Goal: Transaction & Acquisition: Purchase product/service

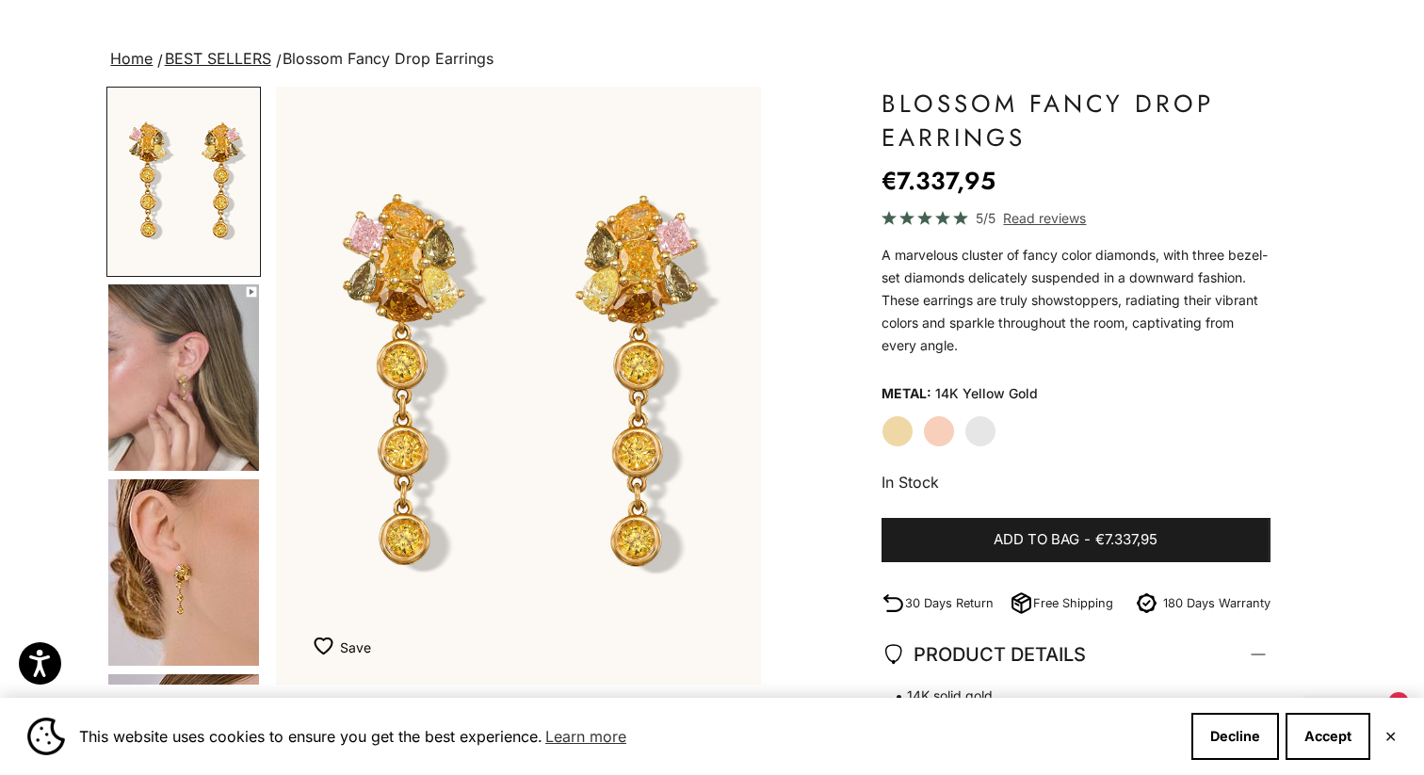
scroll to position [104, 0]
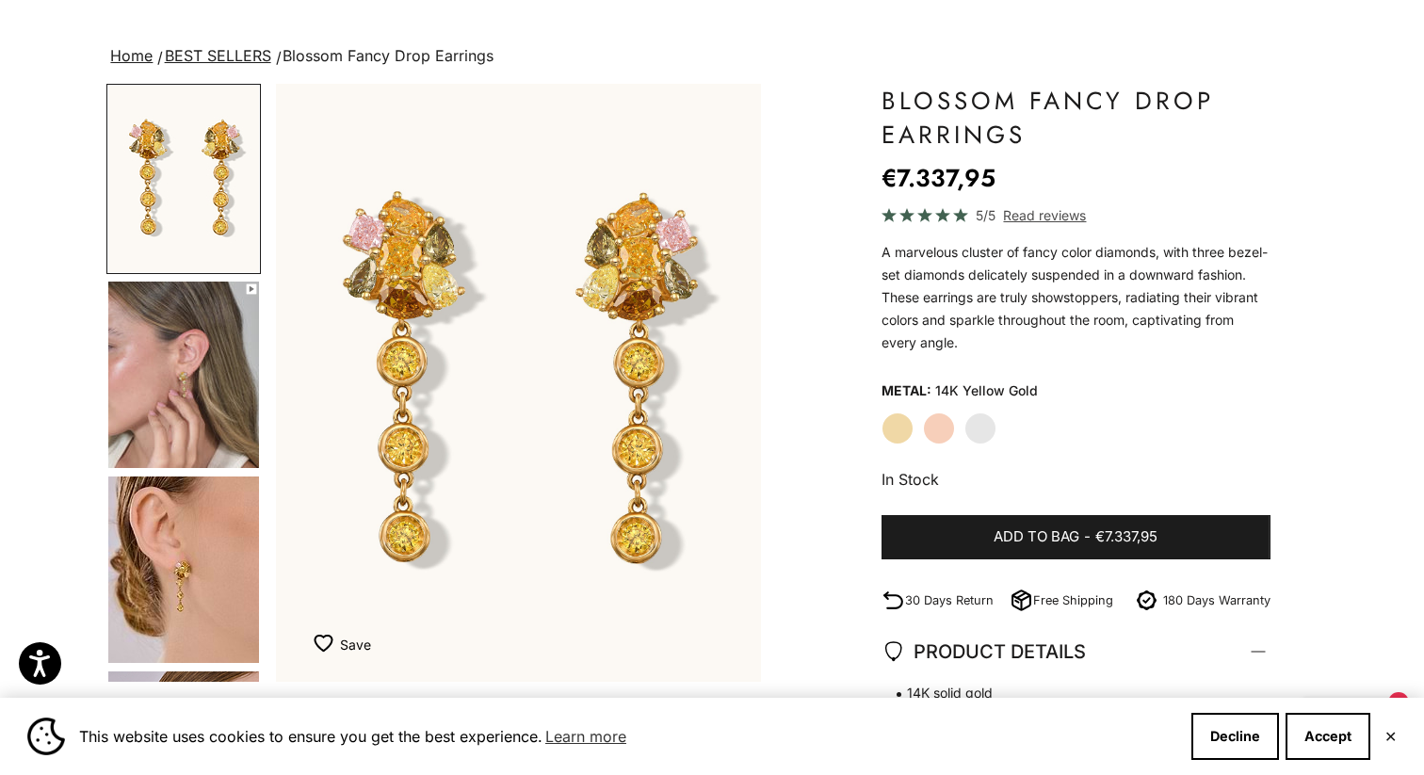
click at [969, 426] on label "White Gold" at bounding box center [981, 429] width 32 height 32
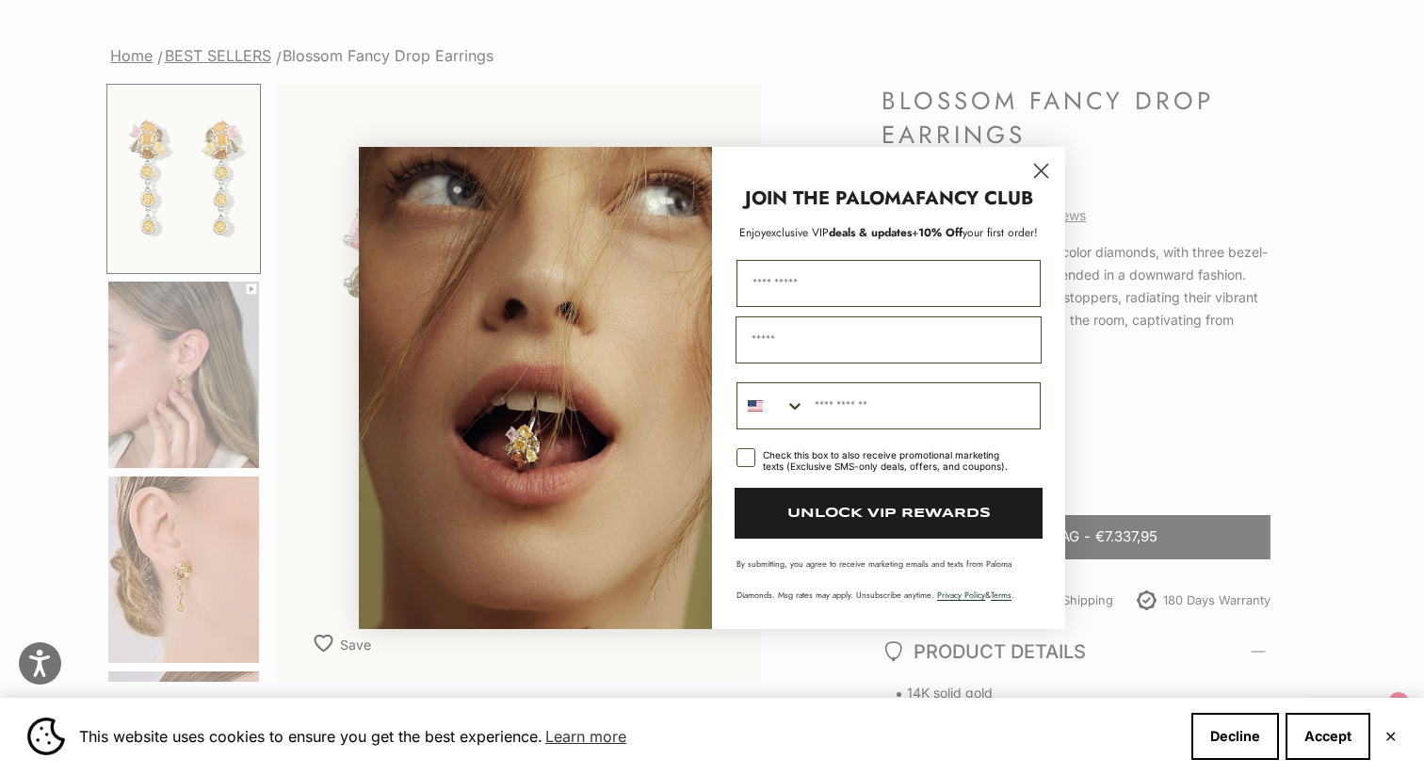
click at [1047, 176] on icon "Close dialog" at bounding box center [1041, 170] width 33 height 33
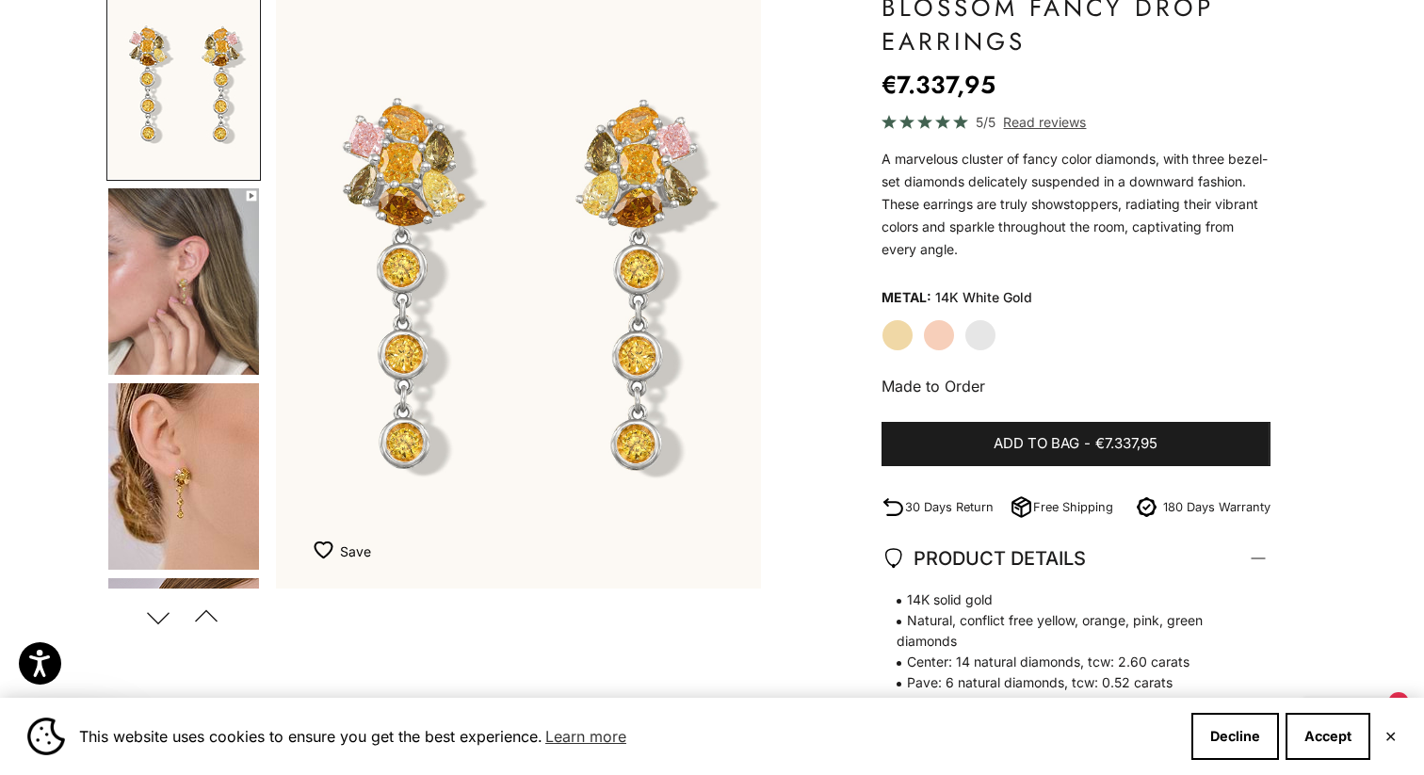
scroll to position [198, 0]
click at [215, 310] on img "Go to item 4" at bounding box center [183, 280] width 151 height 186
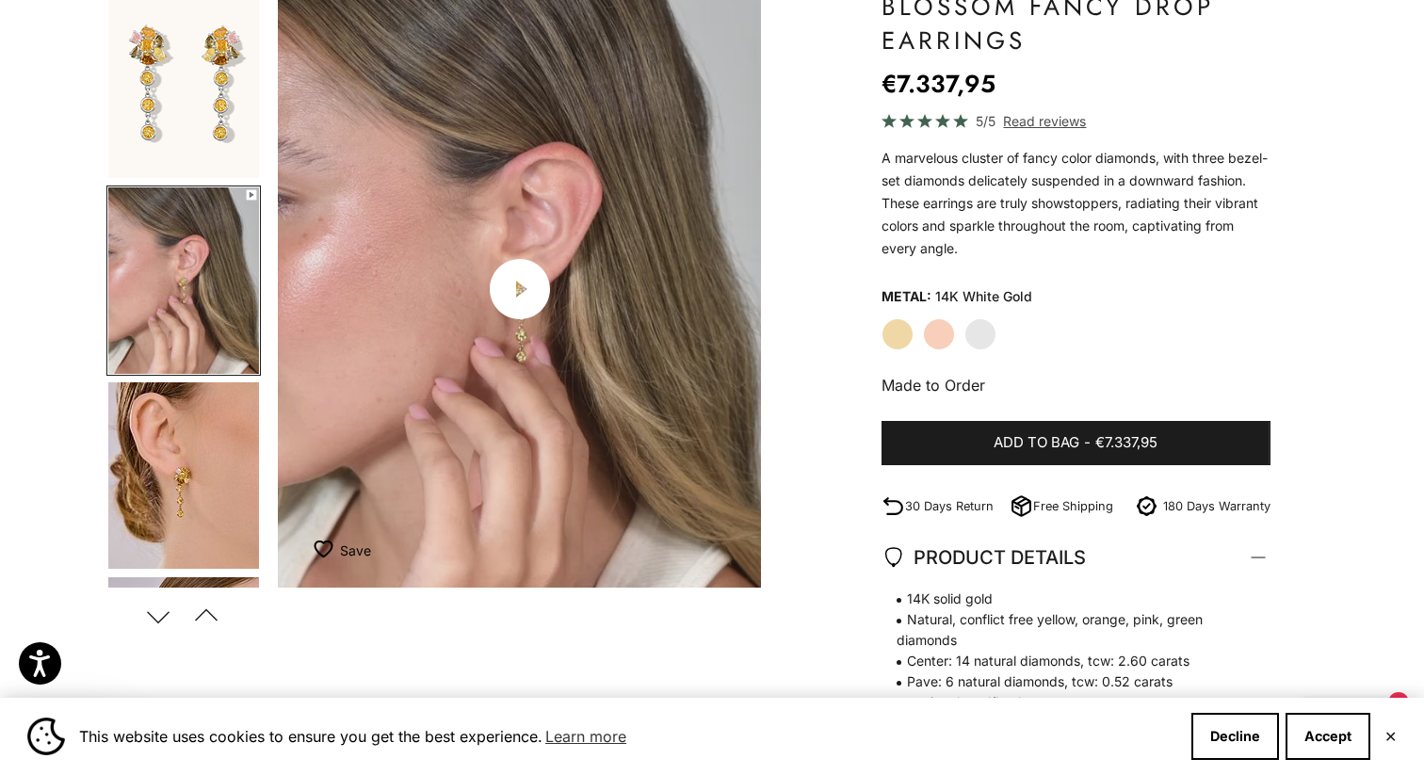
scroll to position [0, 507]
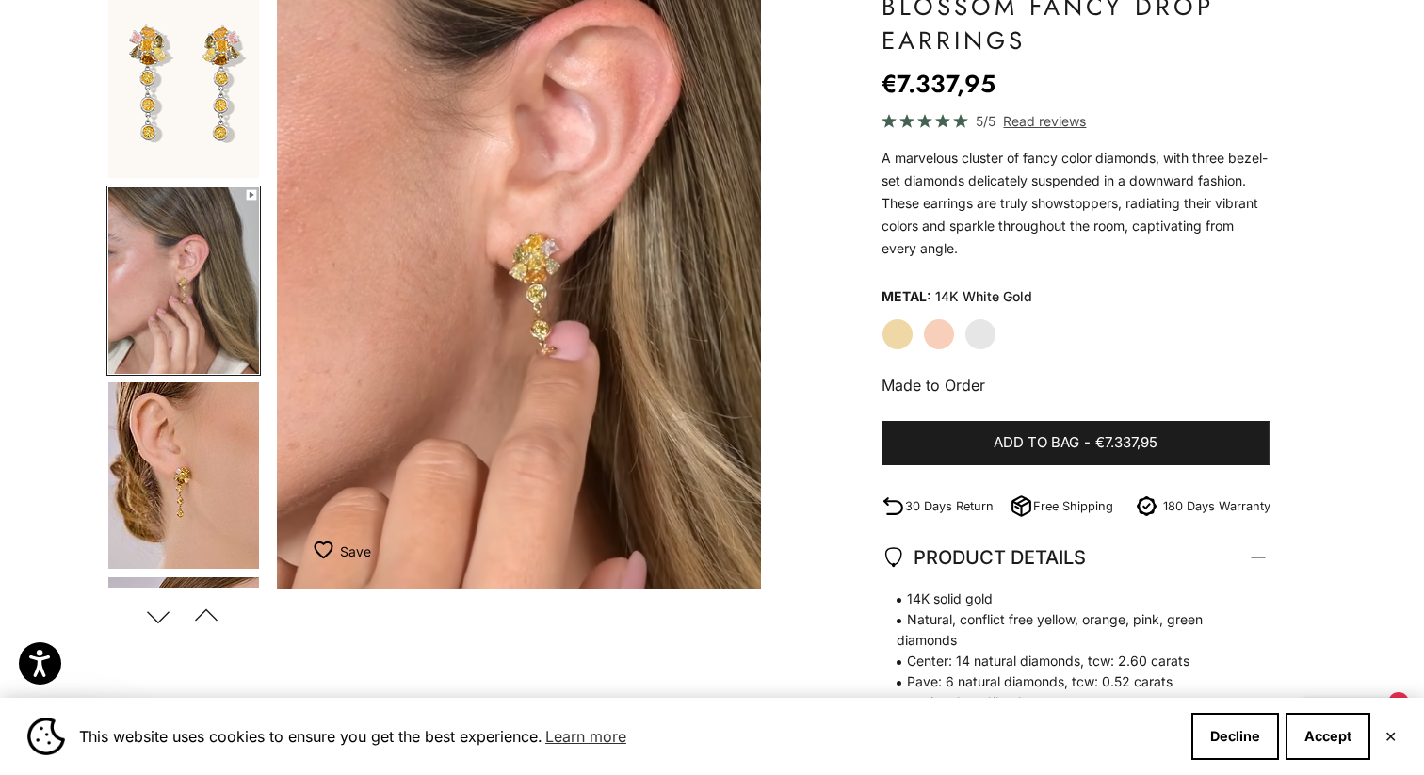
click at [186, 443] on img "Go to item 5" at bounding box center [183, 475] width 151 height 186
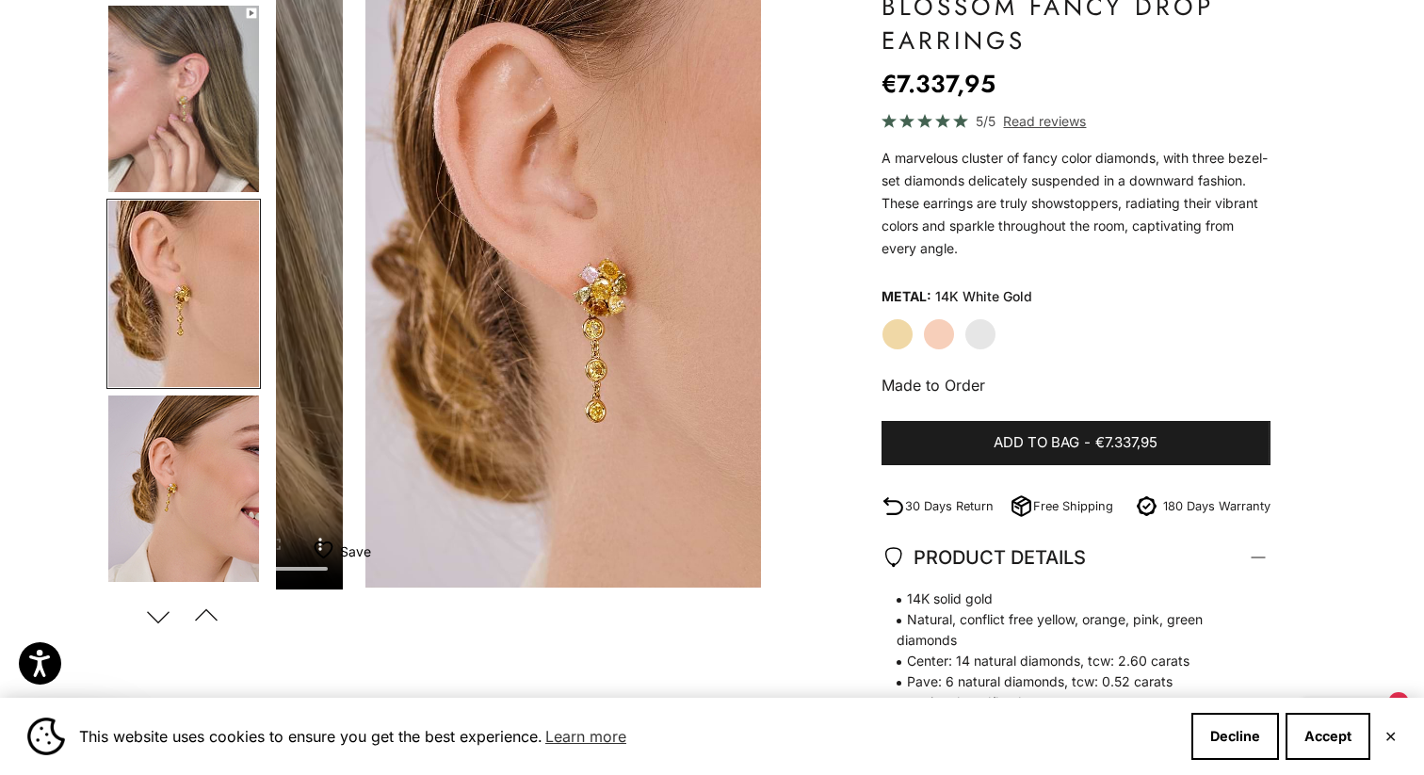
scroll to position [186, 0]
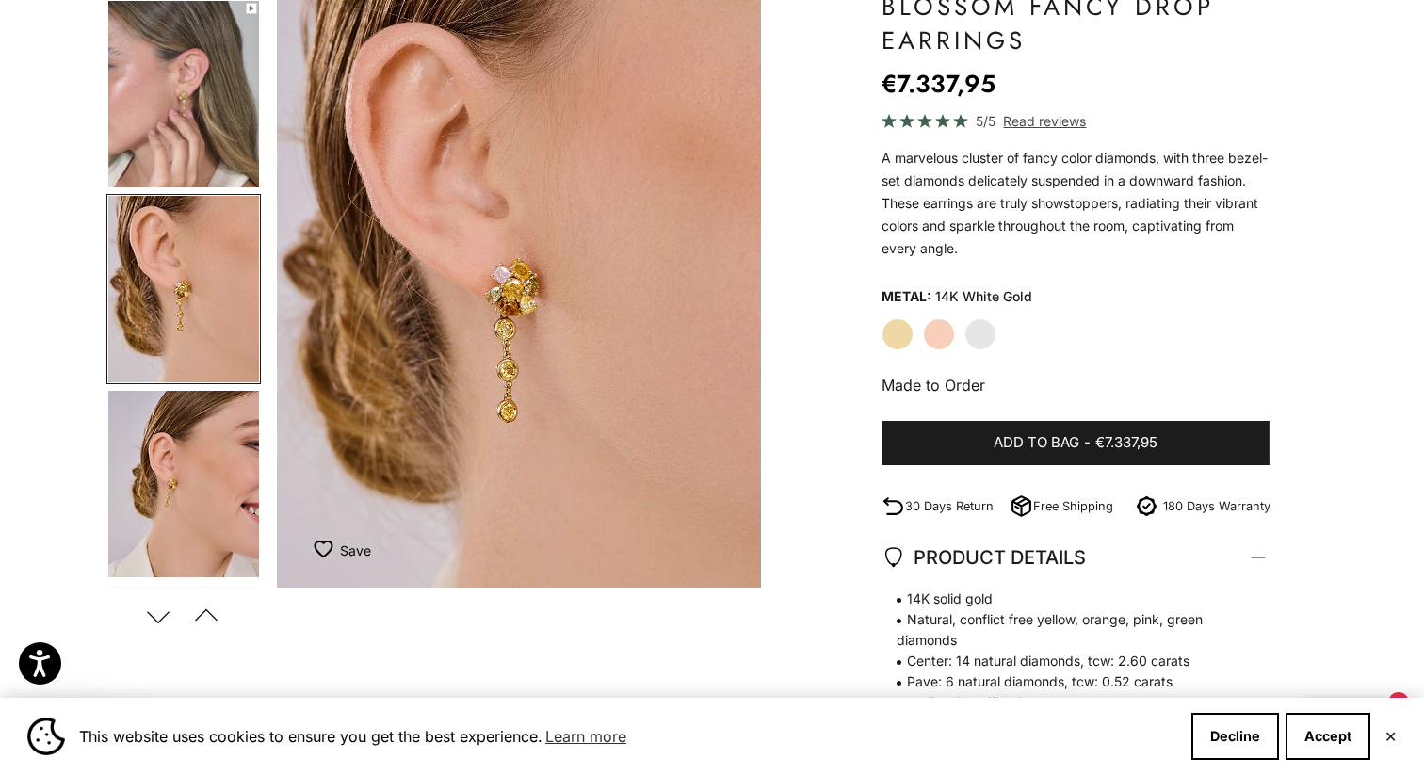
click at [186, 443] on img "Go to item 6" at bounding box center [183, 484] width 151 height 186
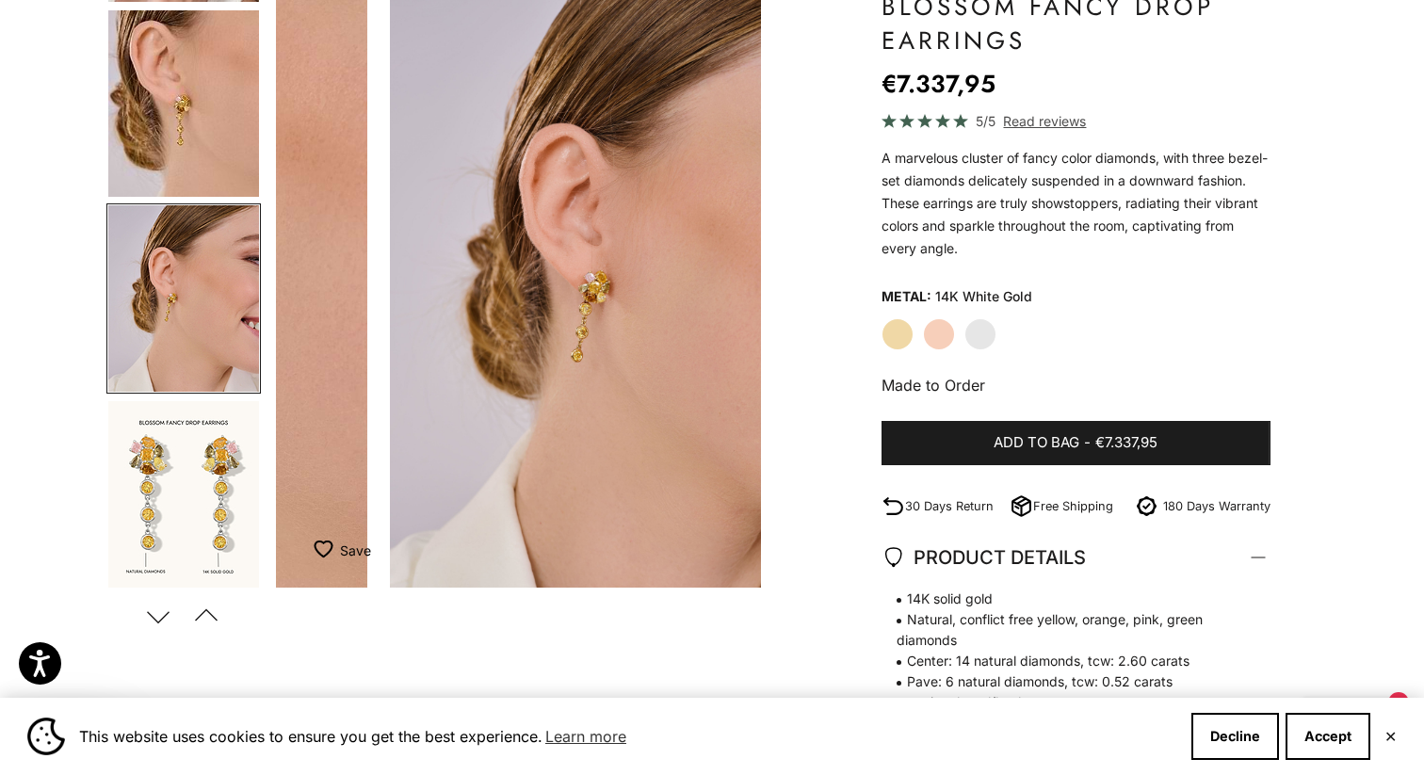
scroll to position [382, 0]
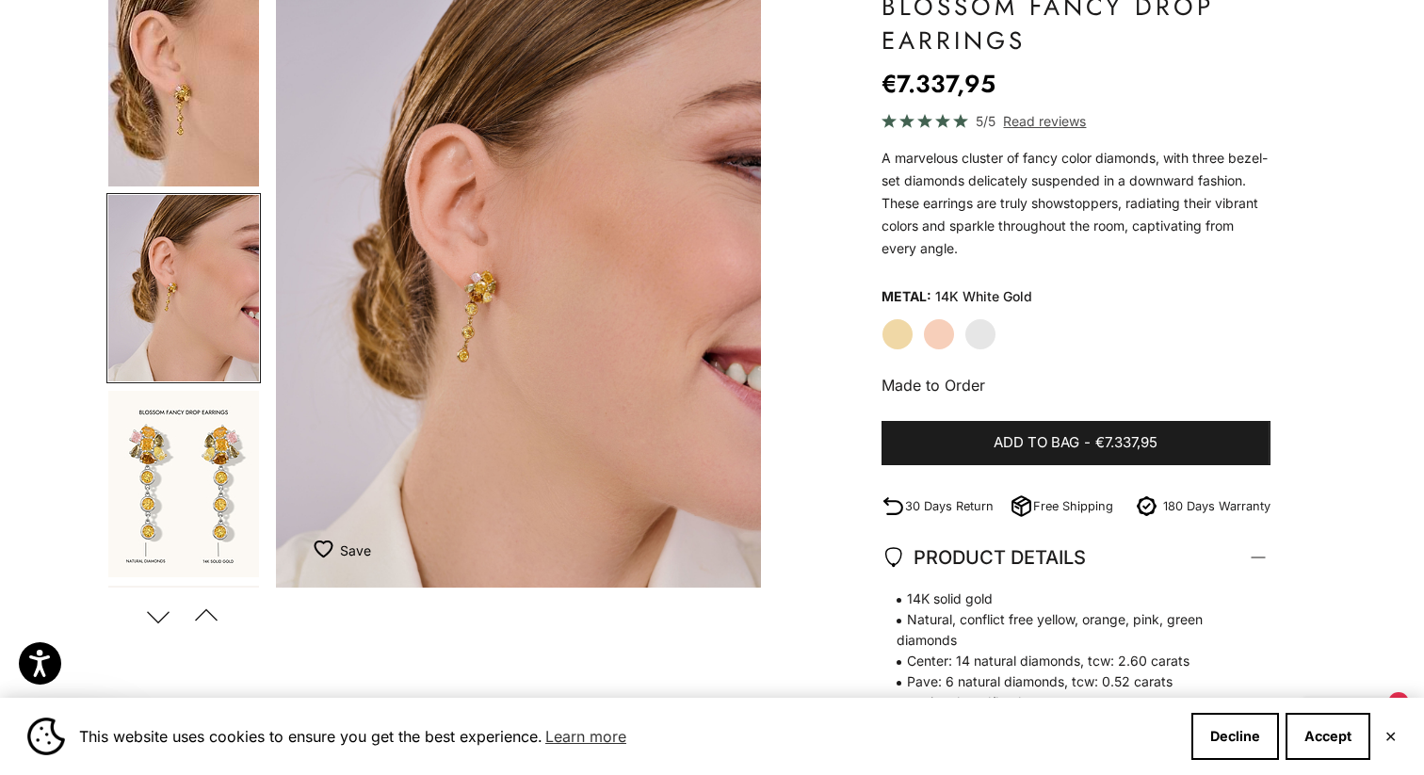
click at [186, 443] on img "Go to item 9" at bounding box center [183, 484] width 151 height 186
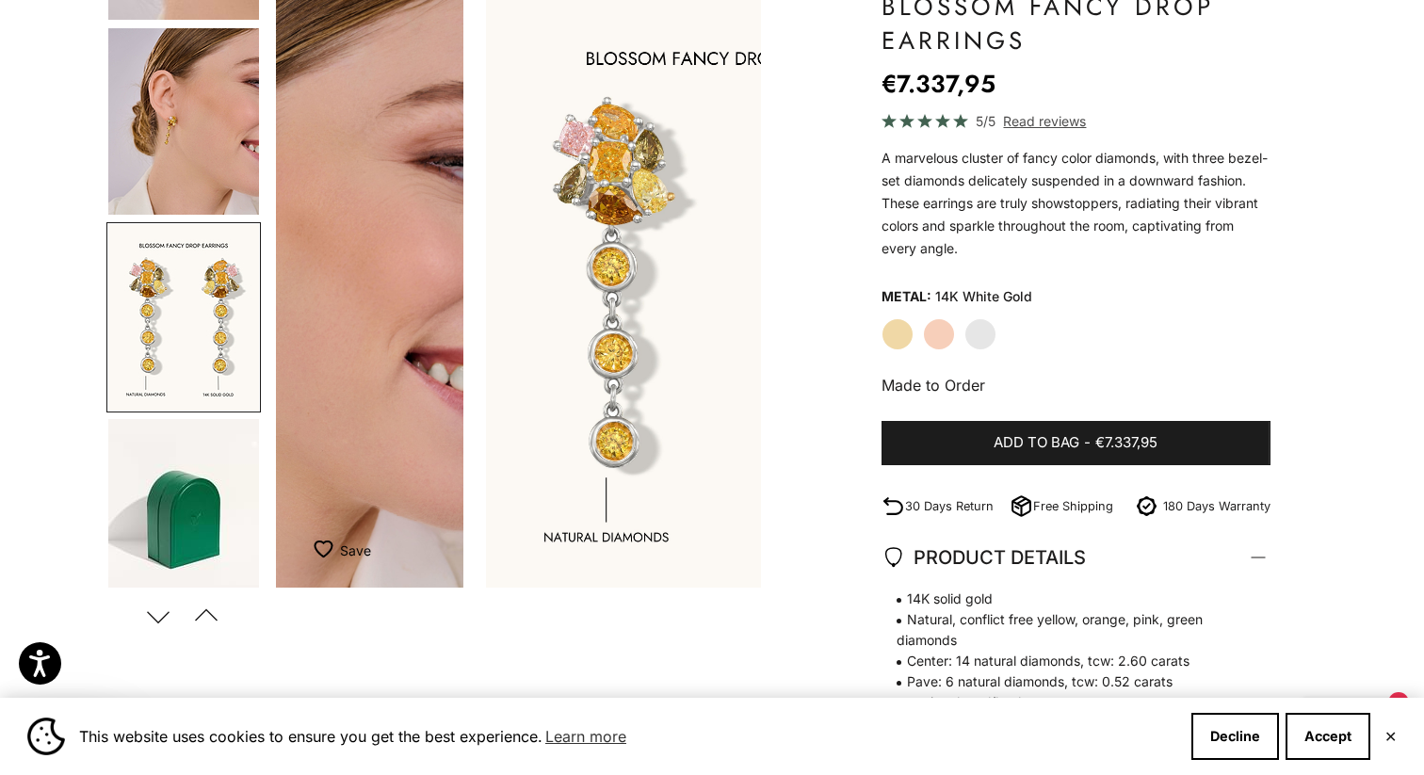
scroll to position [577, 0]
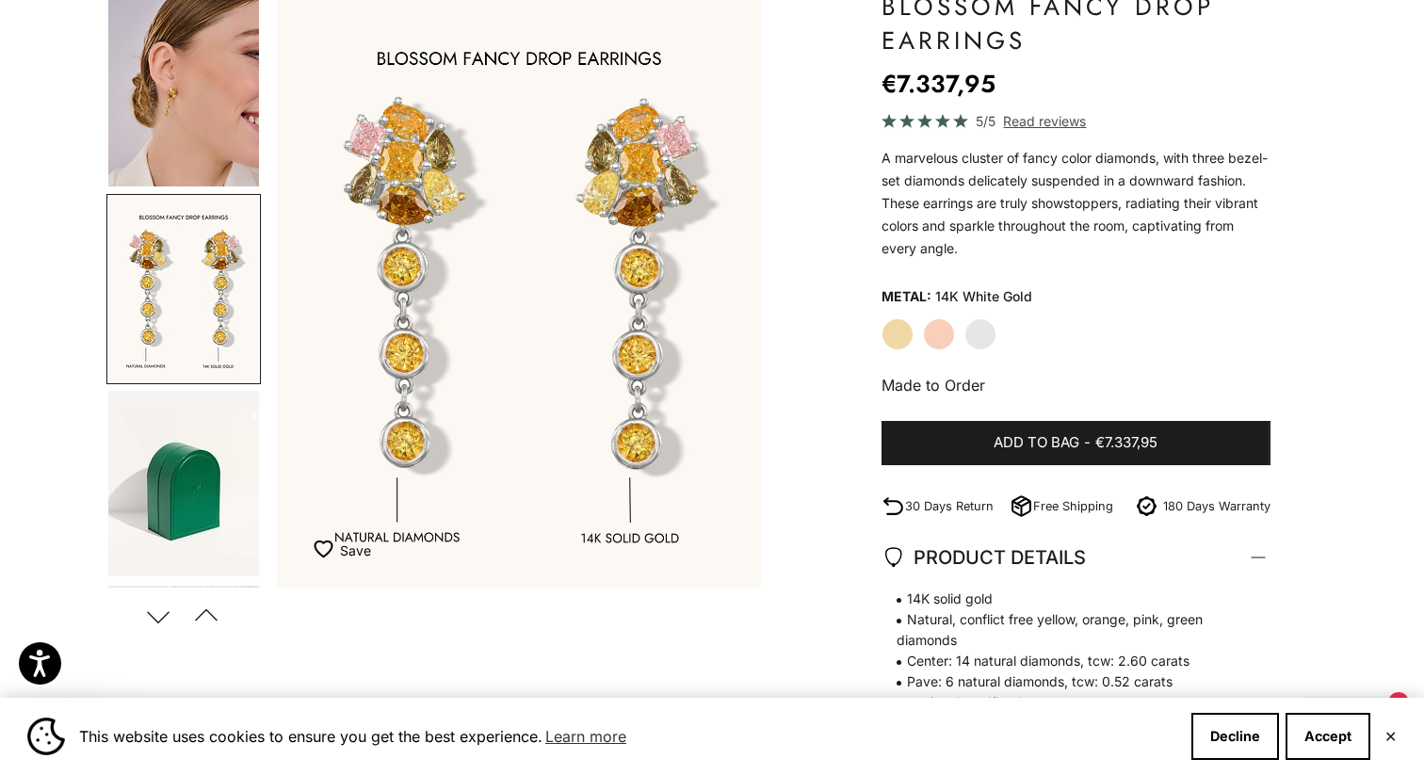
click at [186, 443] on img "Go to item 10" at bounding box center [183, 484] width 151 height 186
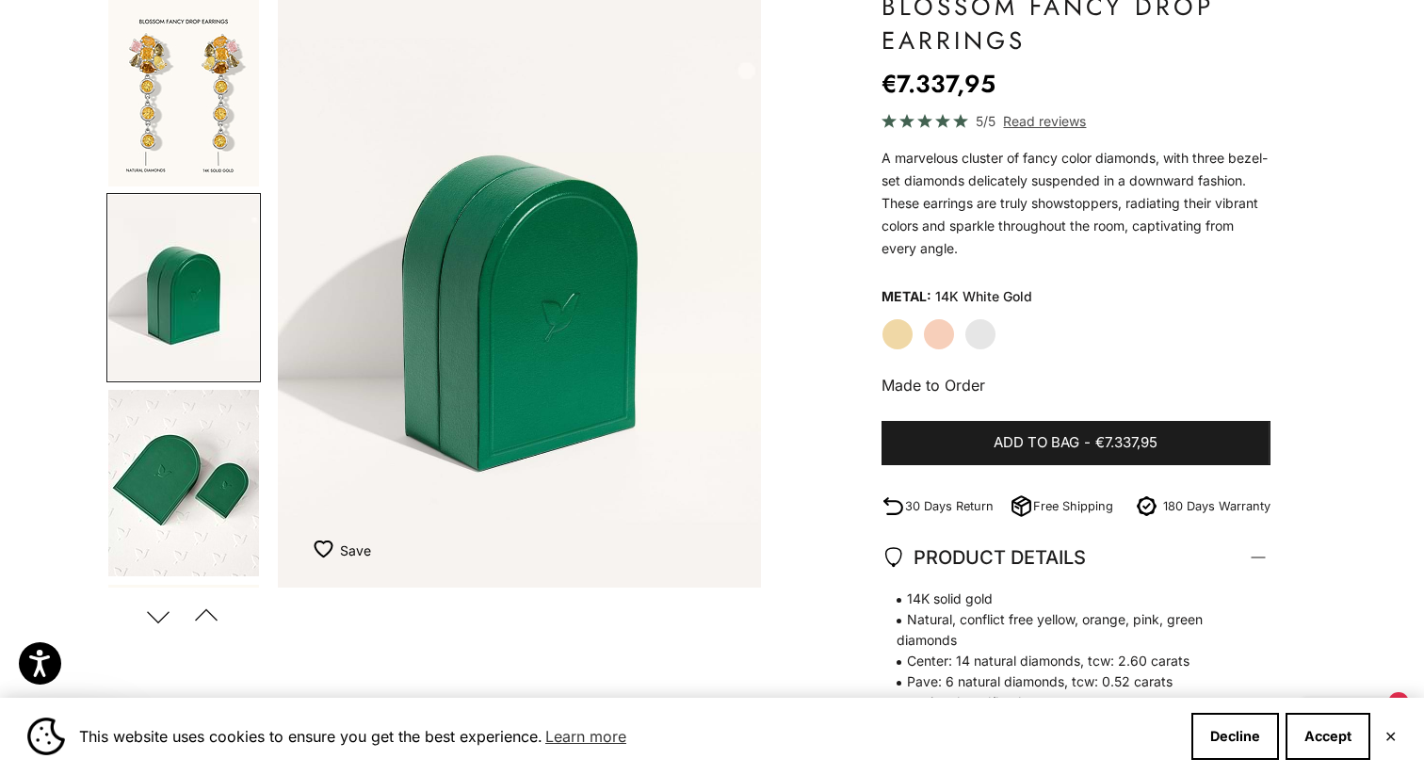
scroll to position [0, 2535]
click at [176, 140] on img "Go to item 9" at bounding box center [183, 93] width 151 height 186
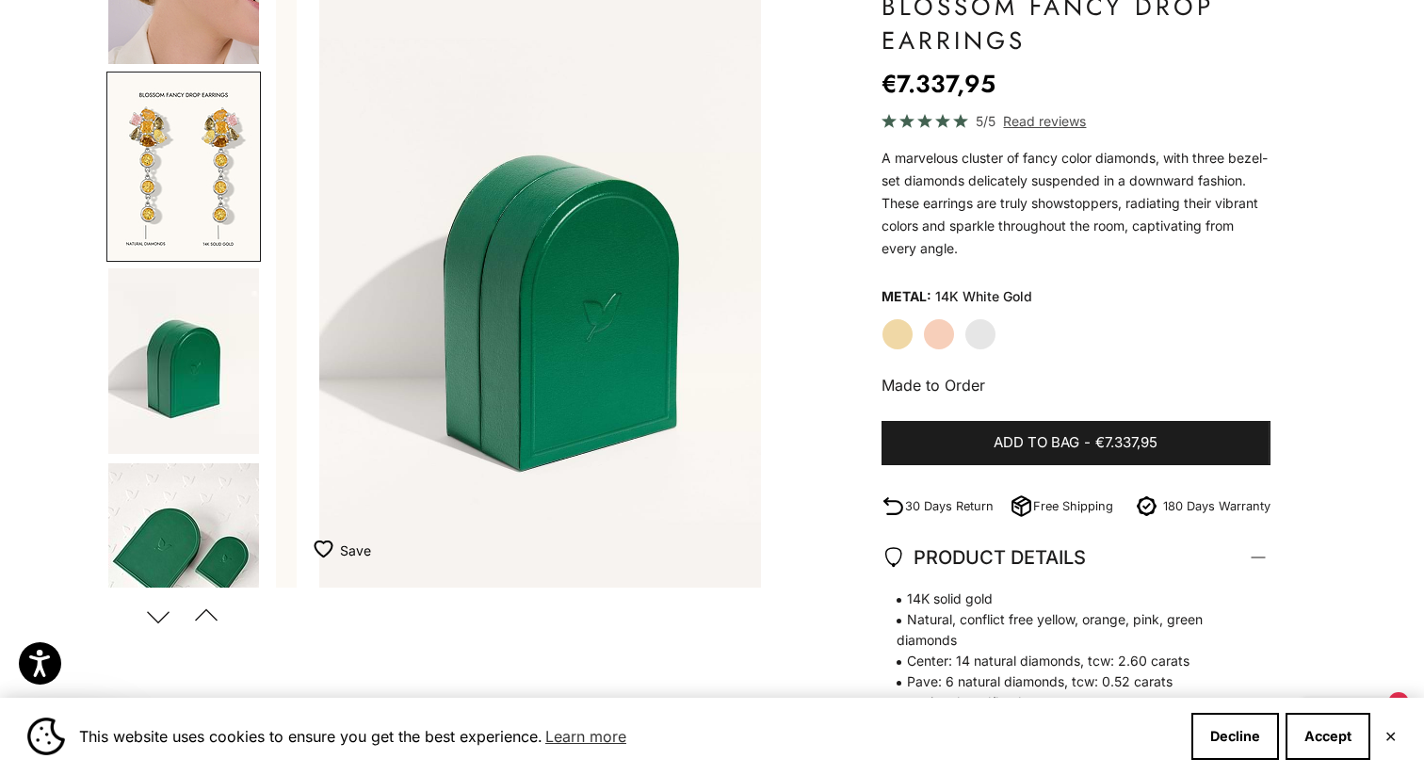
scroll to position [0, 0]
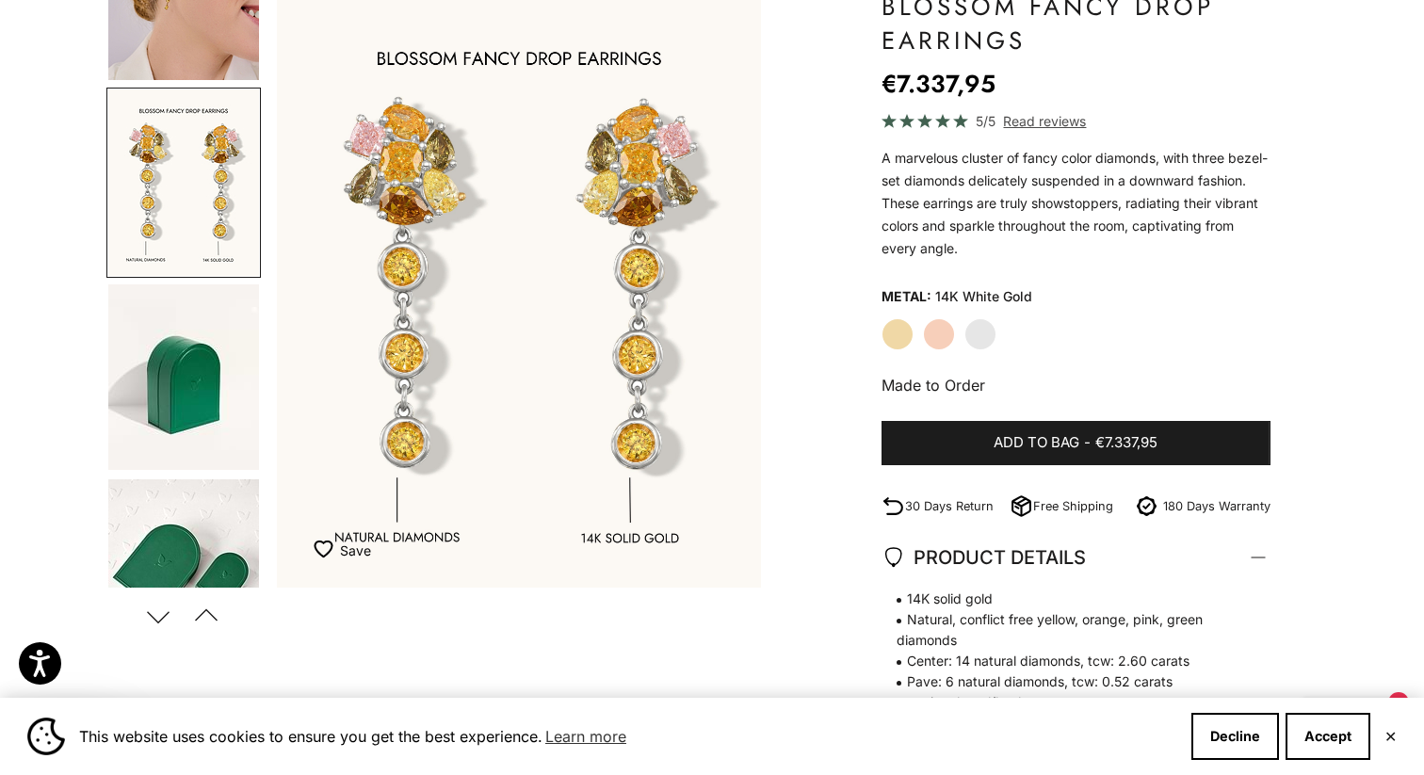
click at [204, 370] on img "Go to item 10" at bounding box center [183, 377] width 151 height 186
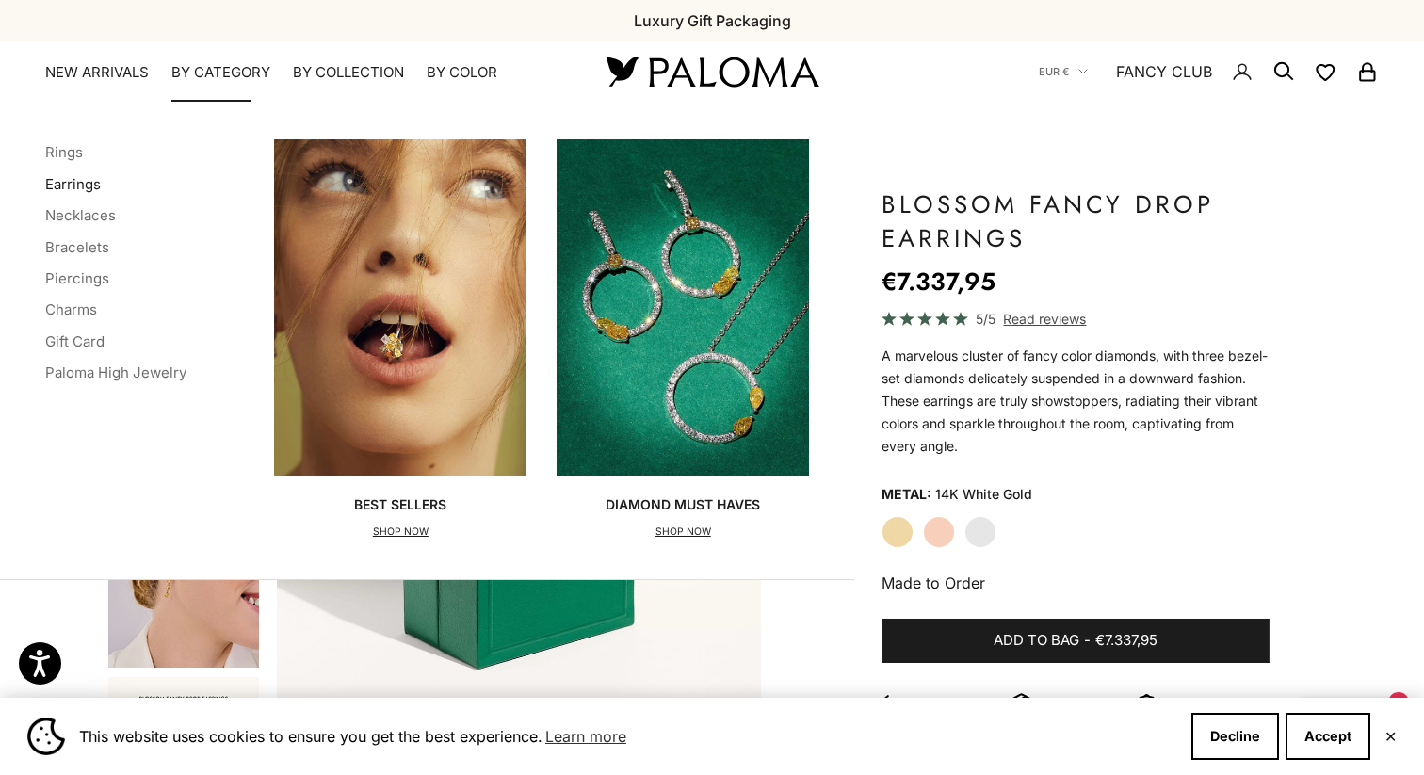
click at [90, 183] on link "Earrings" at bounding box center [73, 184] width 56 height 18
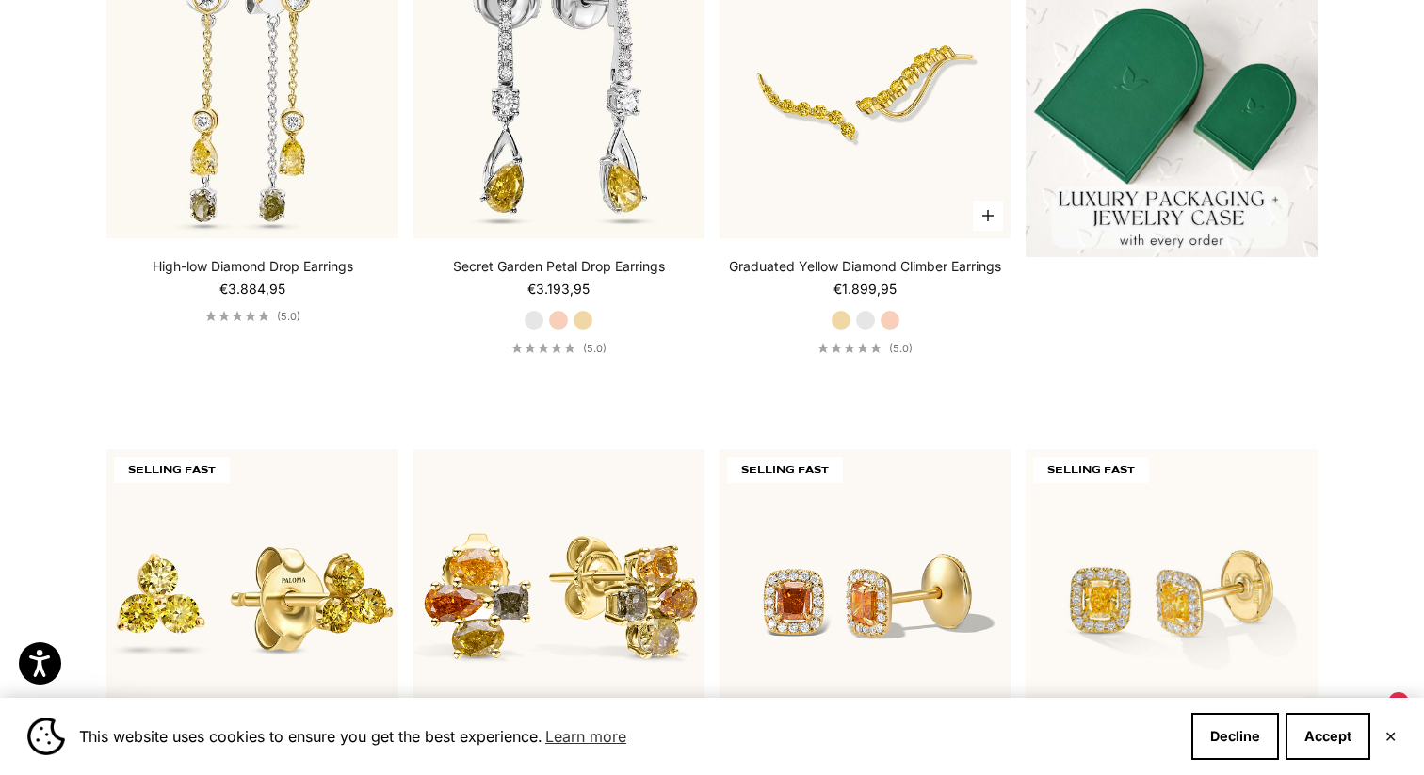
scroll to position [617, 0]
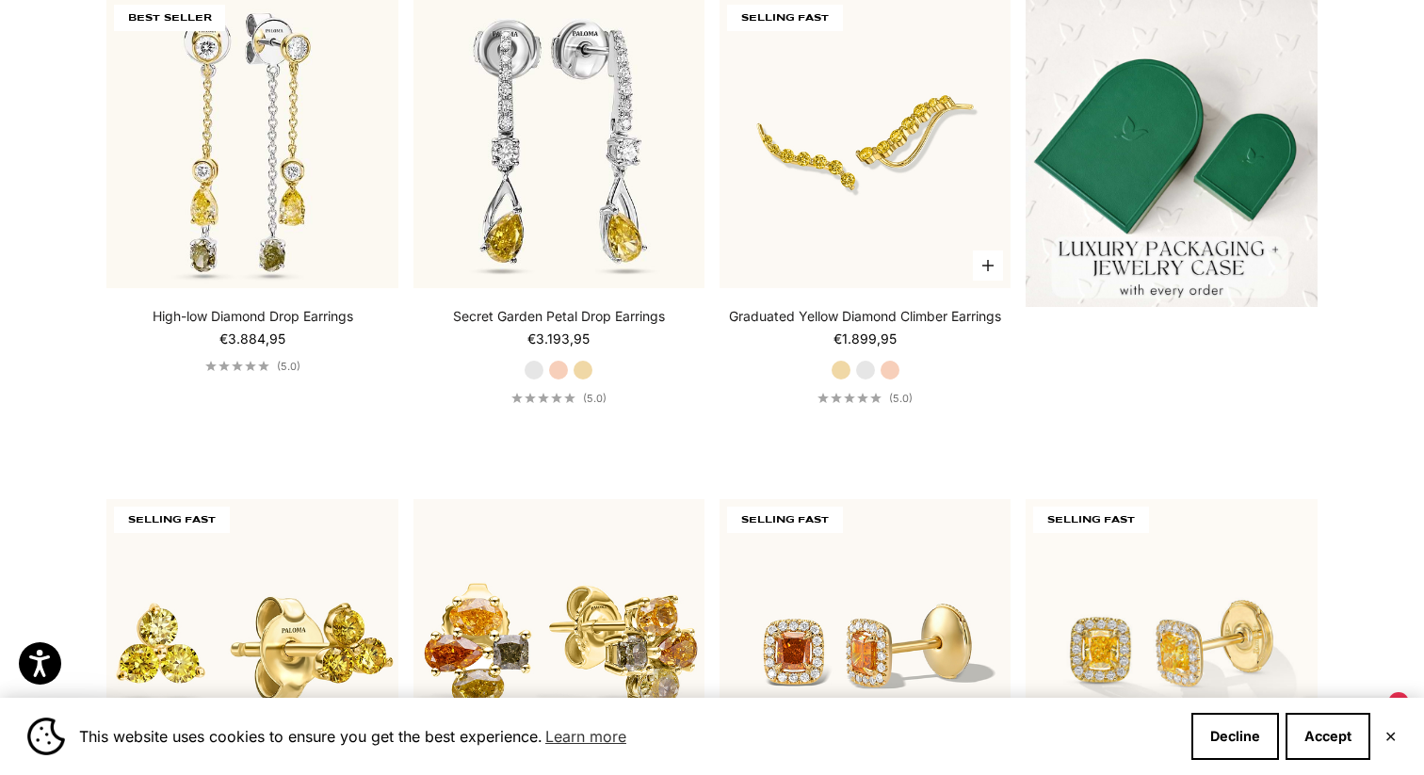
click at [866, 364] on label "White Gold" at bounding box center [865, 370] width 21 height 21
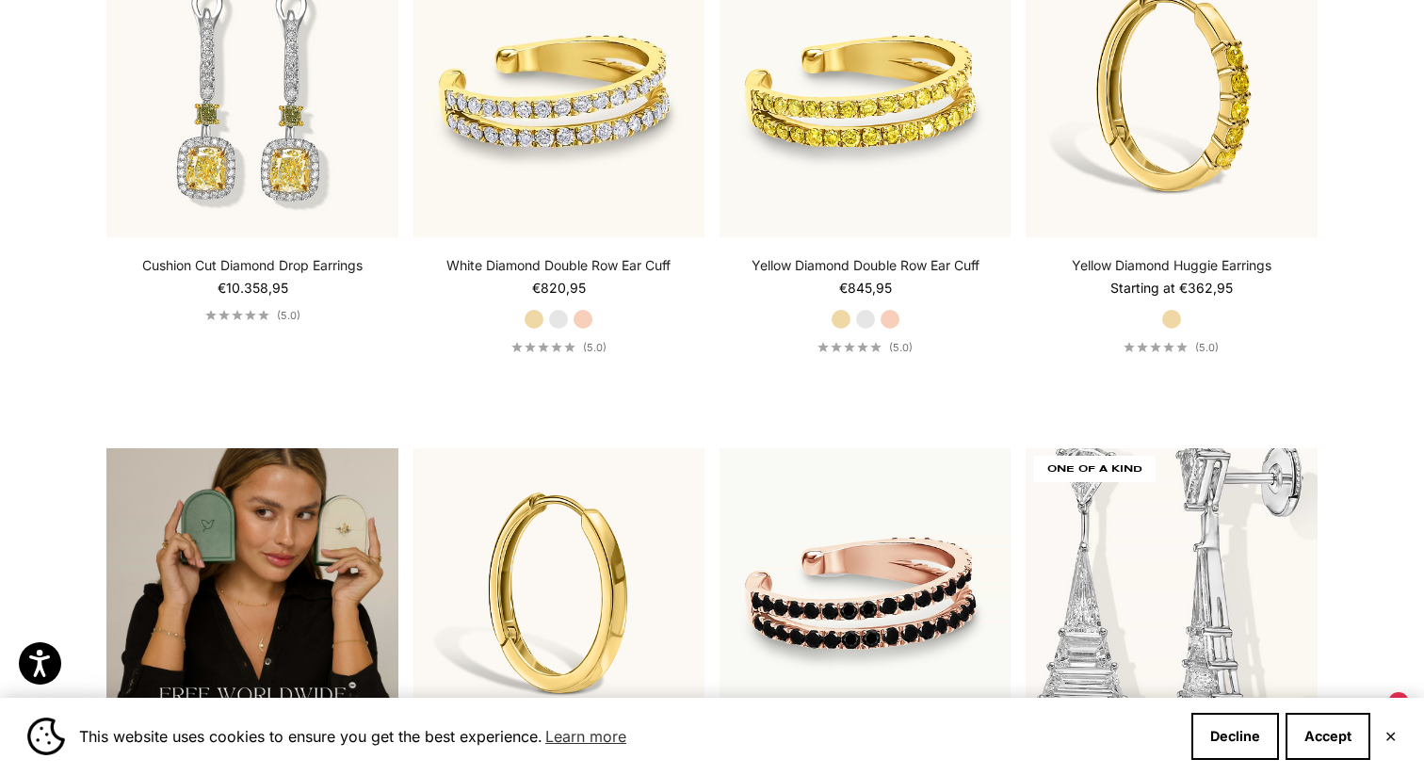
scroll to position [3349, 0]
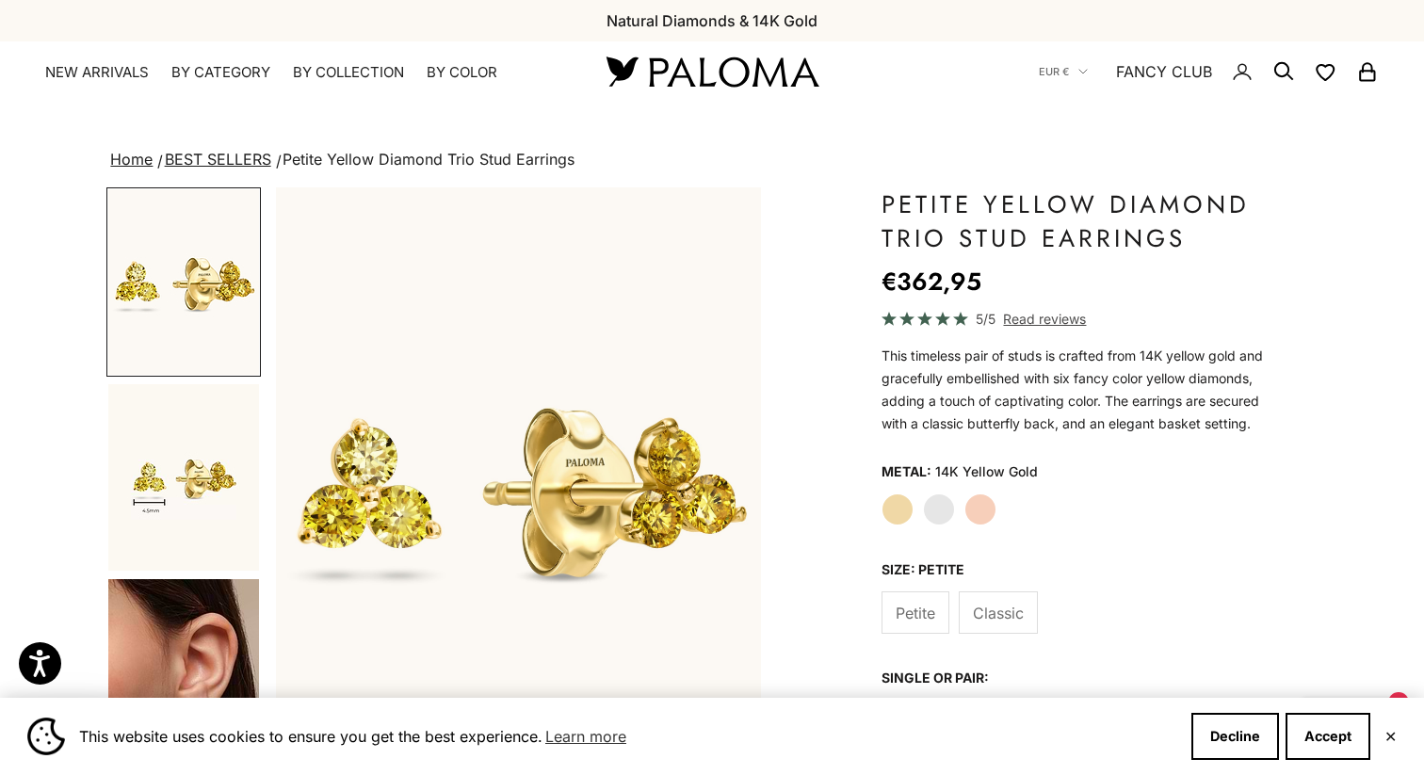
click at [937, 512] on label "White Gold" at bounding box center [939, 510] width 32 height 32
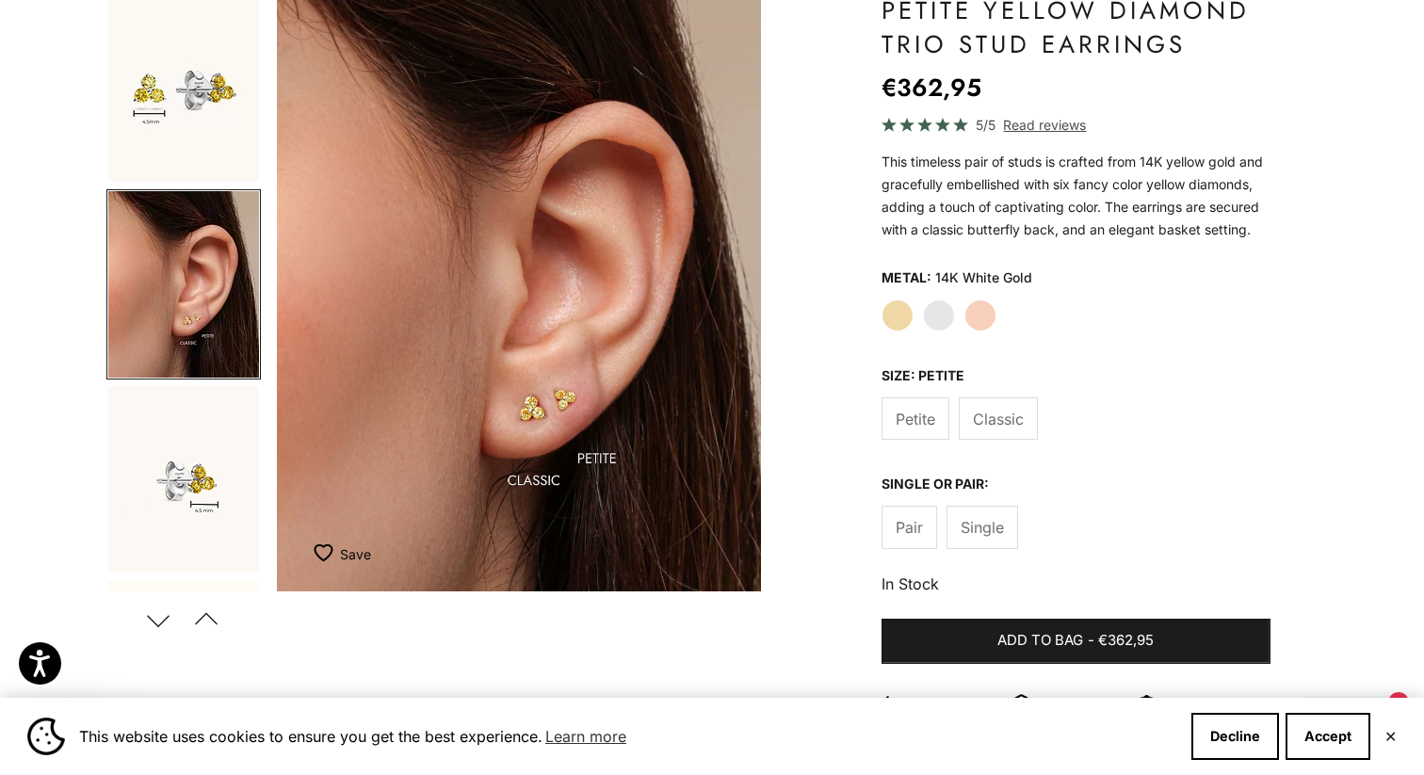
scroll to position [218, 0]
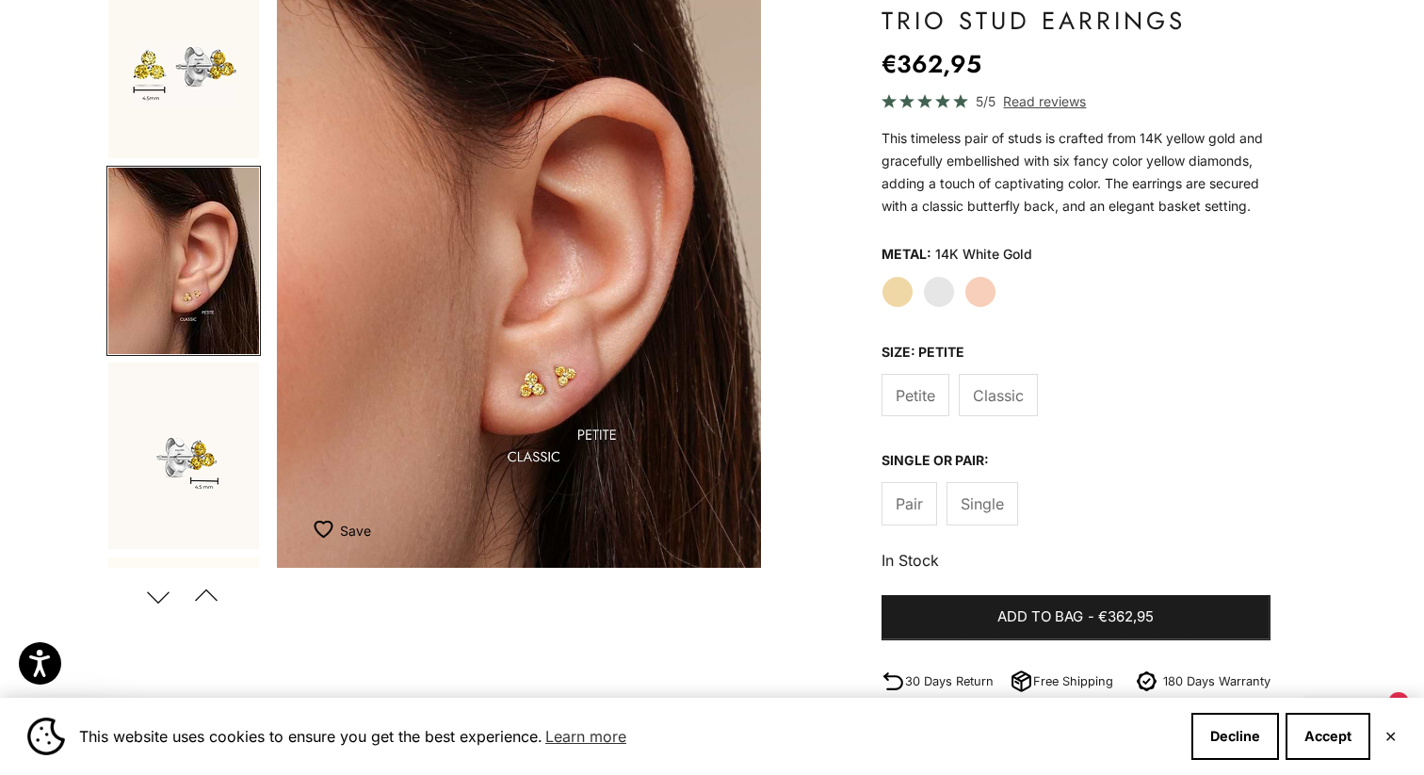
click at [988, 413] on label "Classic" at bounding box center [998, 395] width 79 height 42
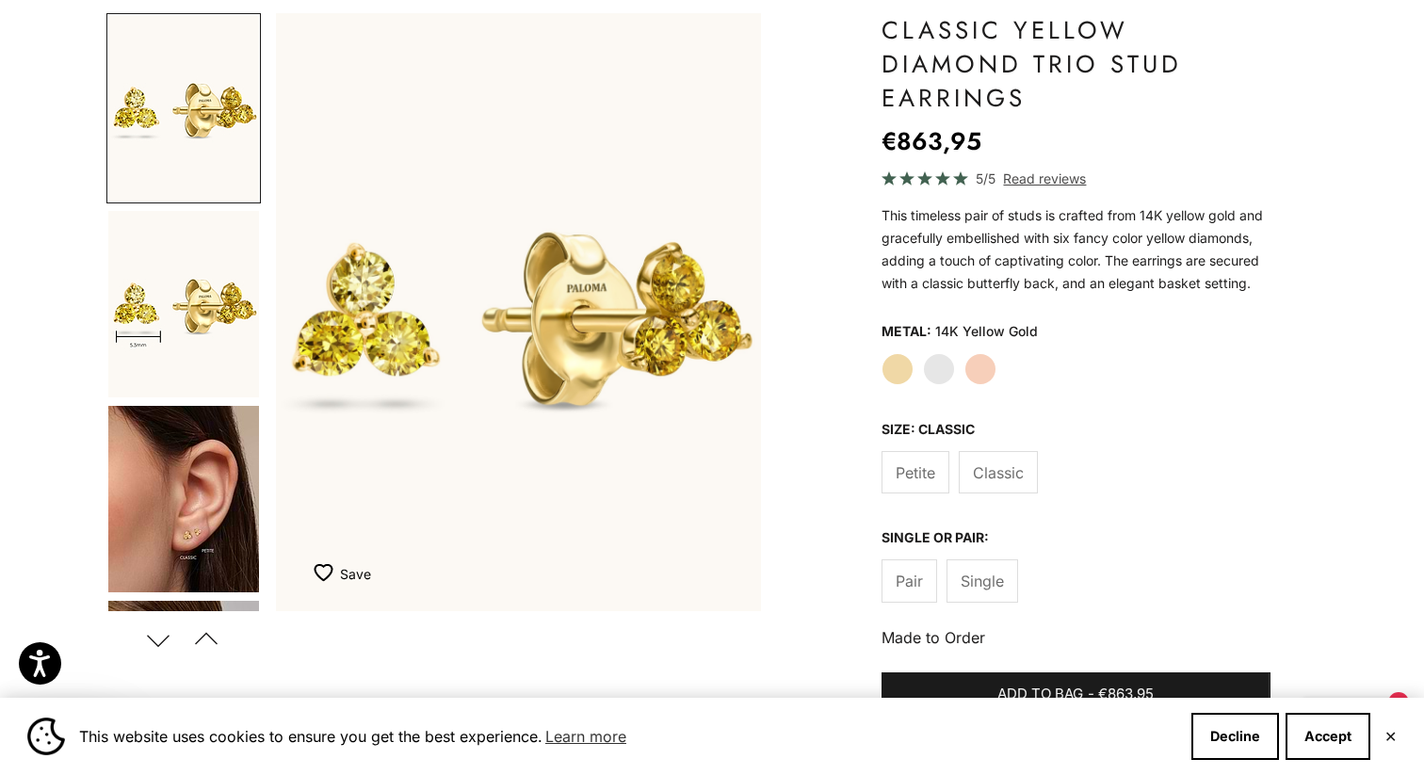
scroll to position [210, 0]
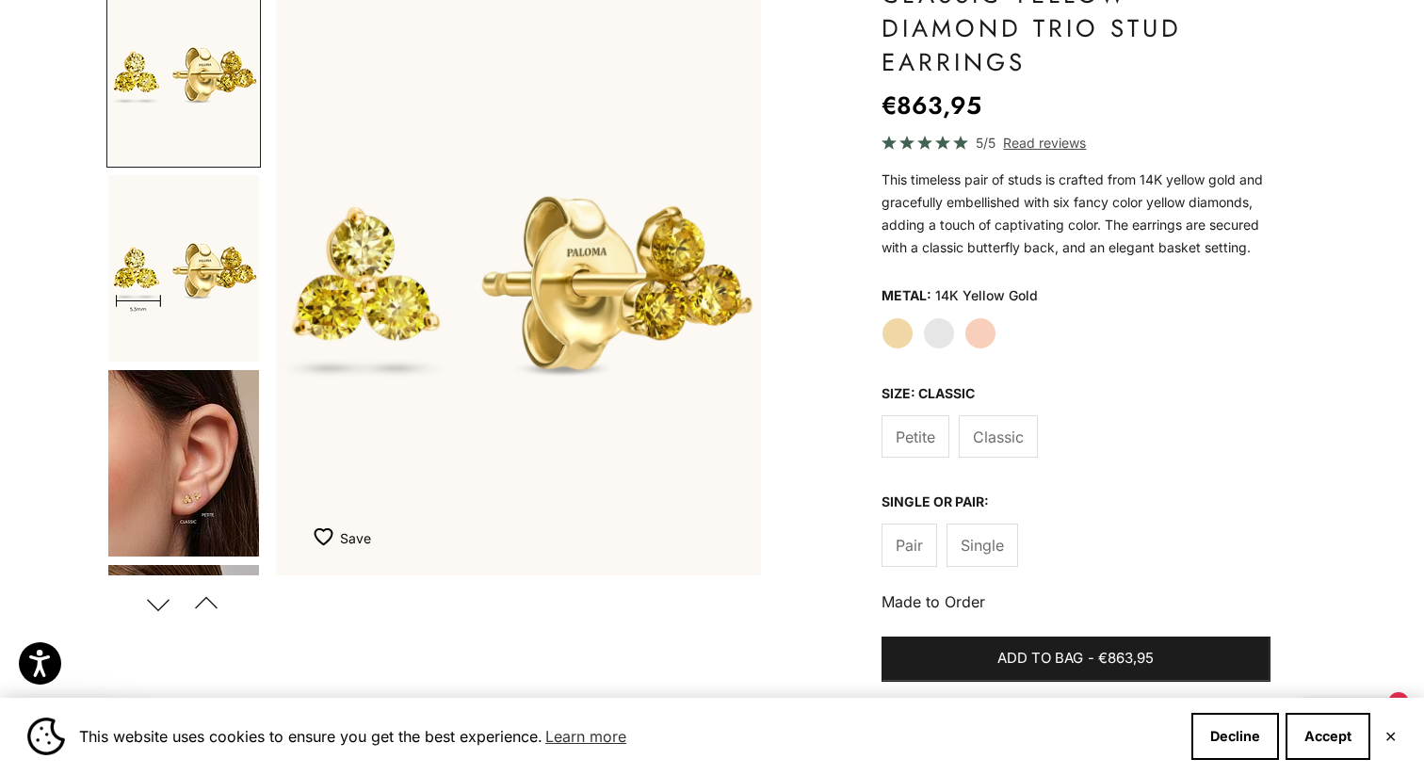
click at [934, 341] on label "White Gold" at bounding box center [939, 333] width 32 height 32
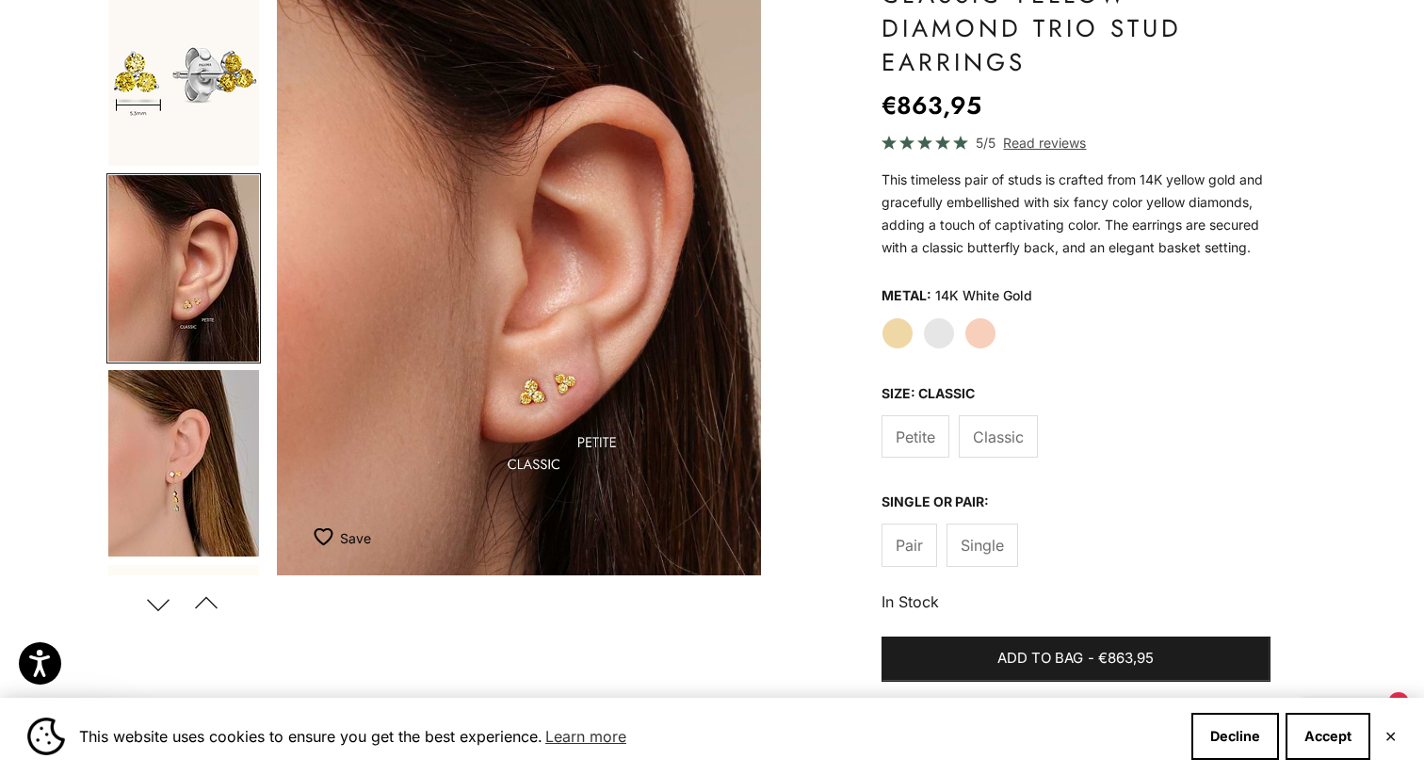
click at [911, 341] on div "Yellow Gold White Gold Rose Gold" at bounding box center [1076, 333] width 389 height 32
click at [891, 313] on fieldset "Metal: 14K White Gold Yellow Gold White Gold Rose Gold" at bounding box center [1076, 316] width 389 height 68
click at [896, 320] on label "Yellow Gold" at bounding box center [898, 333] width 32 height 32
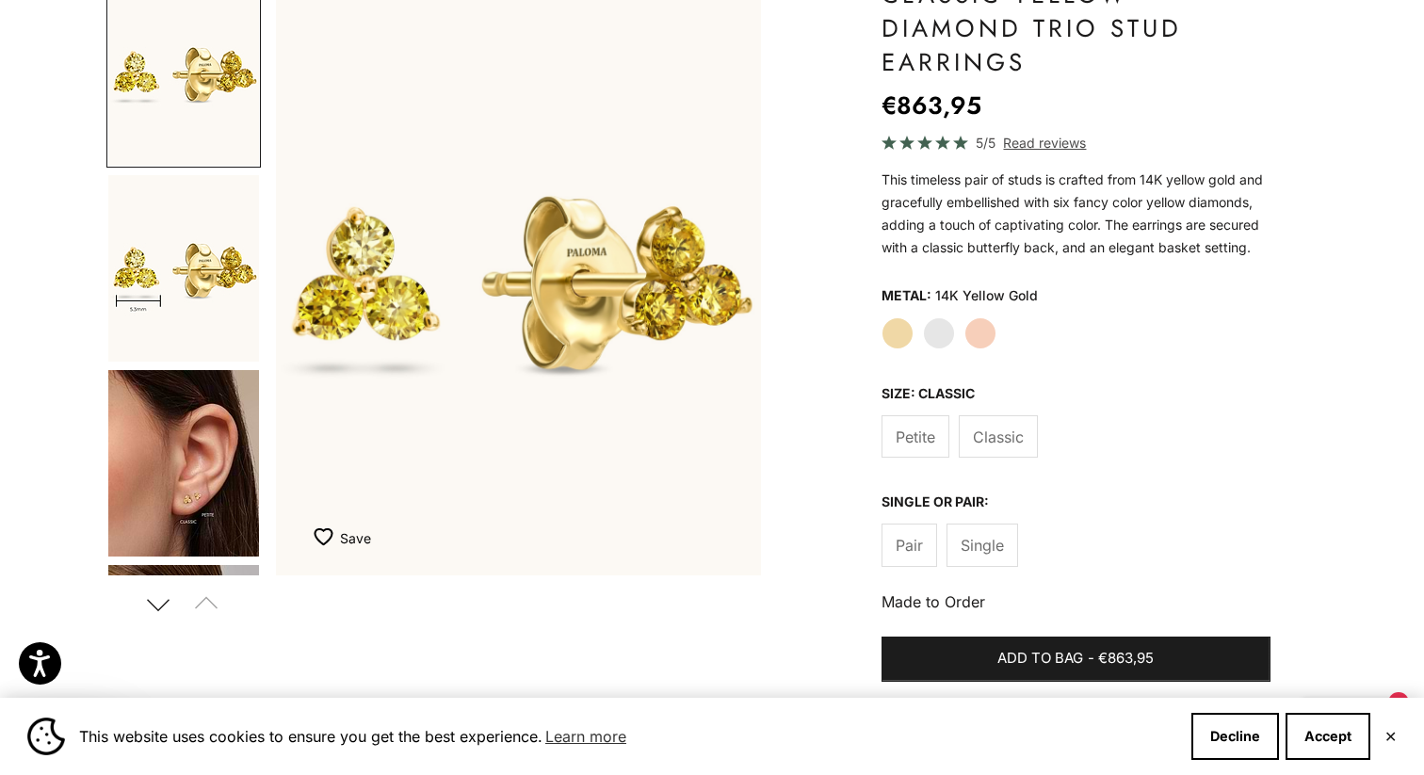
click at [940, 330] on label "White Gold" at bounding box center [939, 333] width 32 height 32
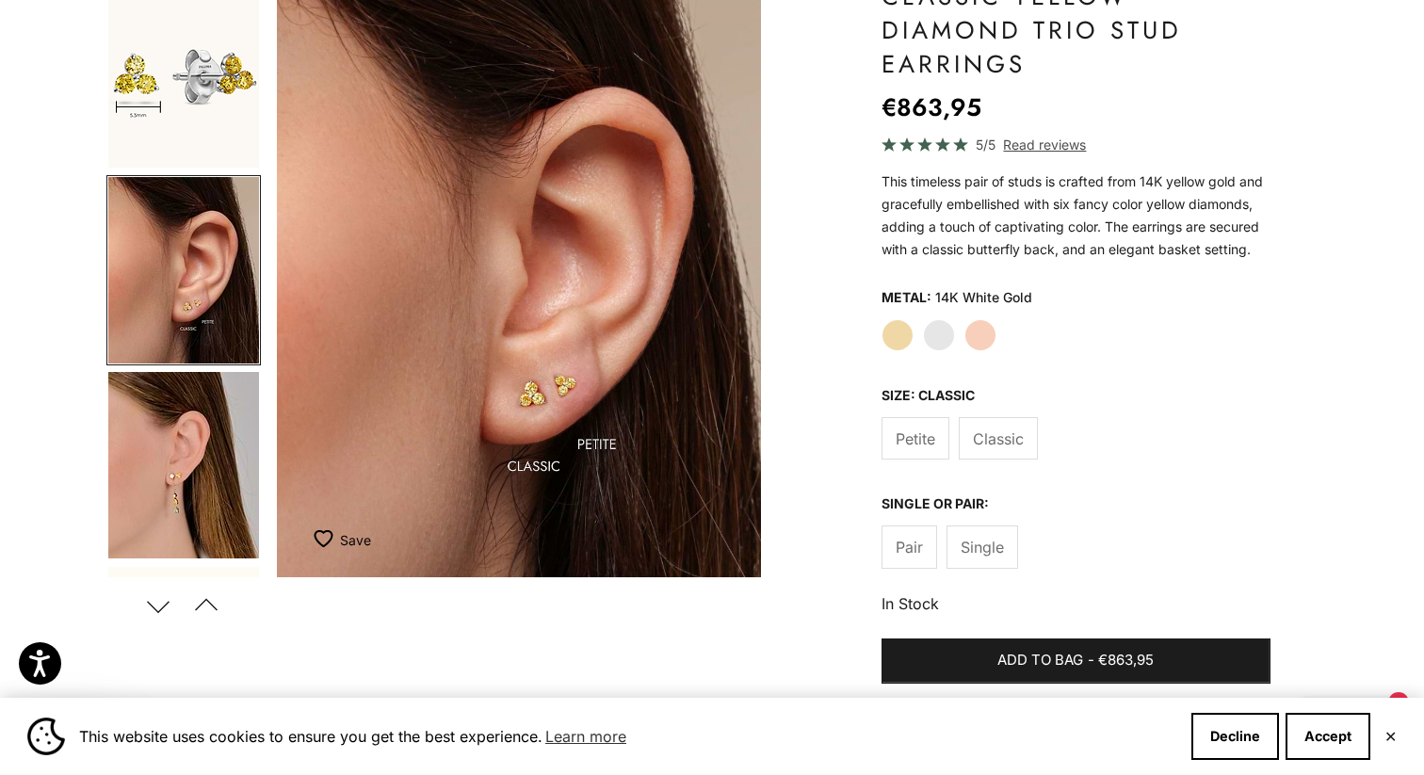
scroll to position [225, 0]
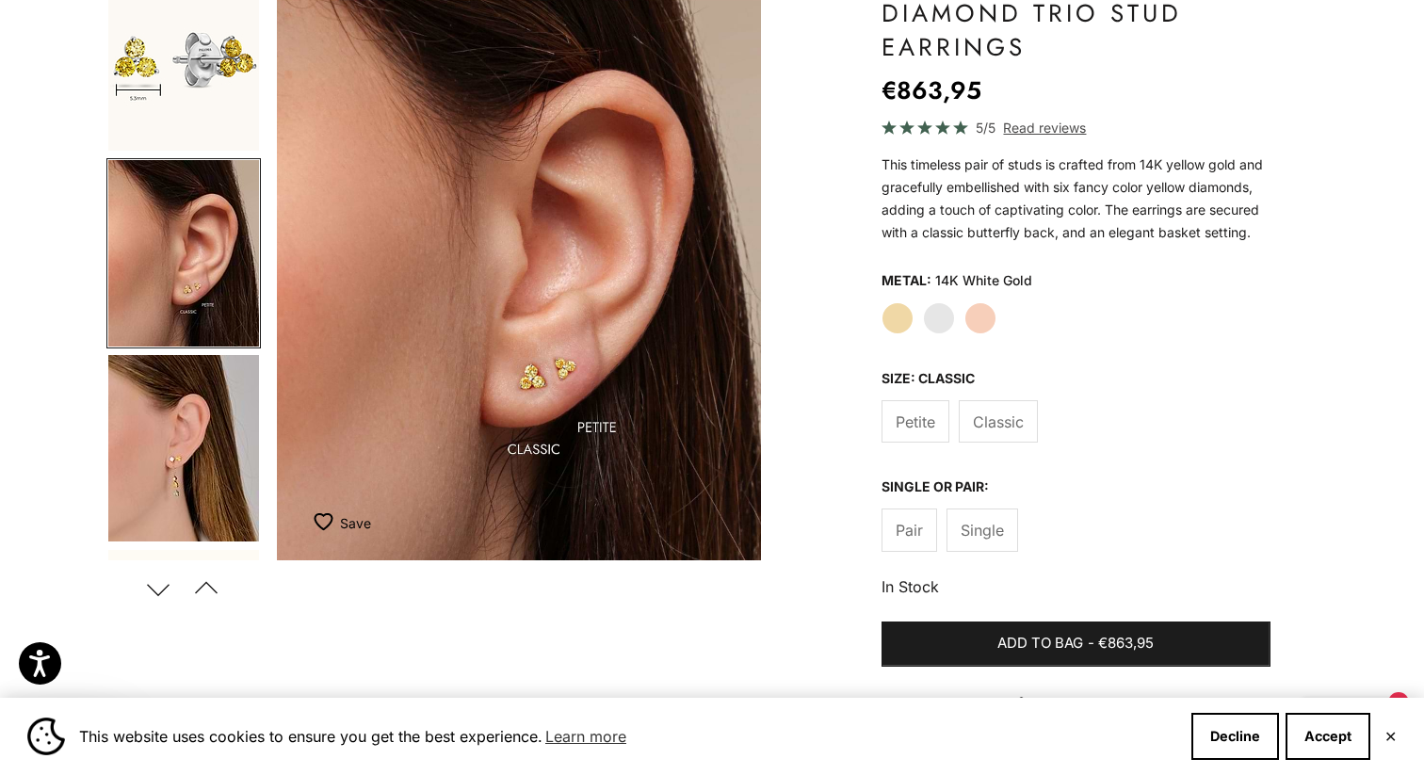
click at [202, 397] on img "Go to item 6" at bounding box center [183, 448] width 151 height 186
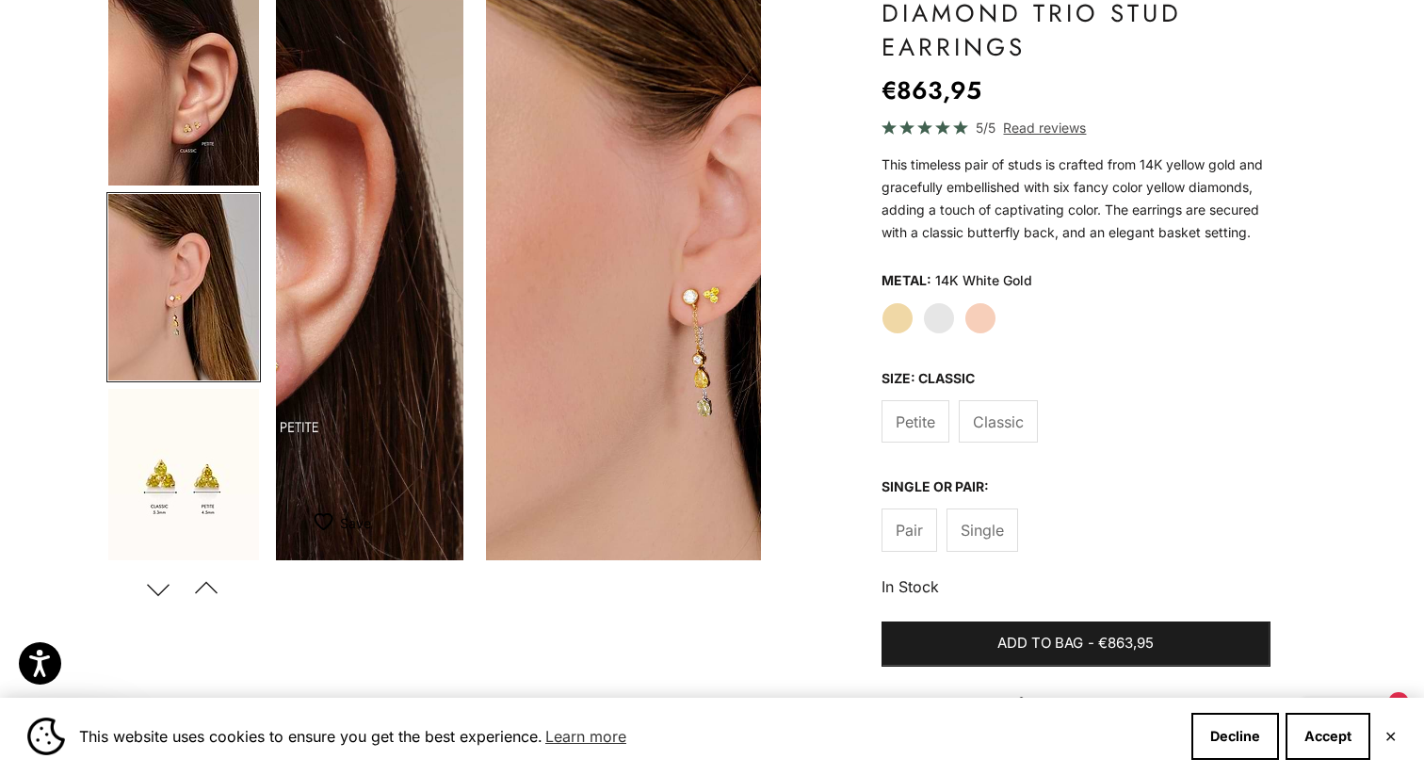
scroll to position [186, 0]
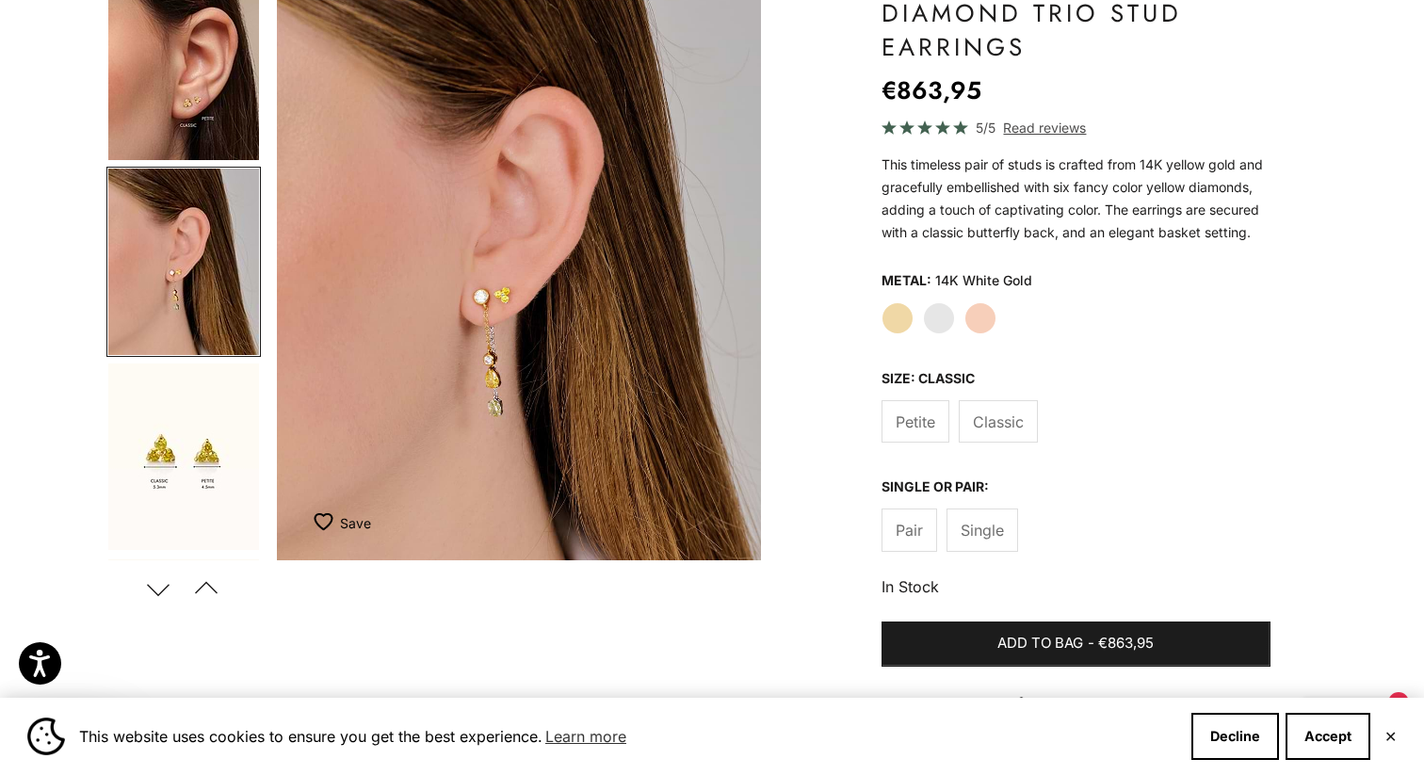
click at [202, 397] on img "Go to item 7" at bounding box center [183, 457] width 151 height 186
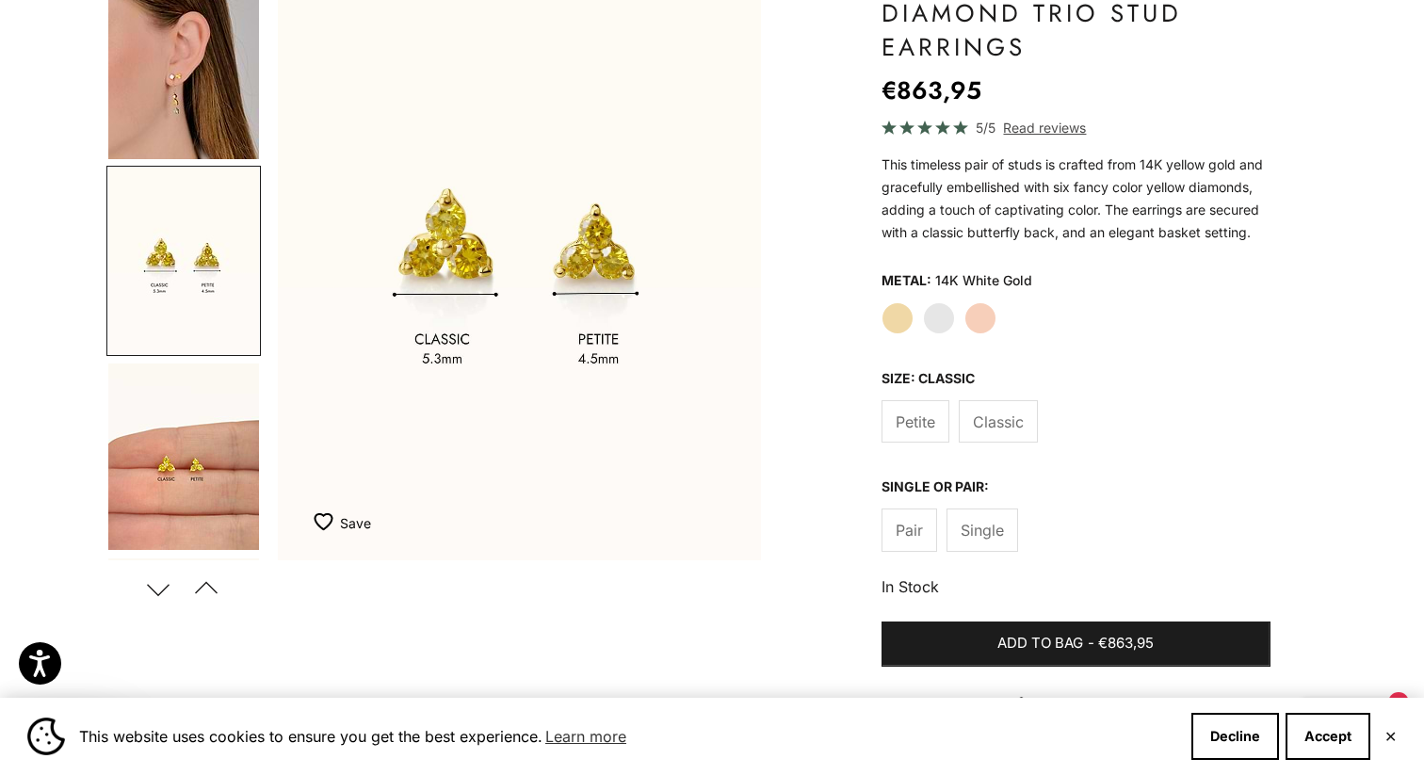
scroll to position [0, 1521]
click at [205, 492] on img "Go to item 8" at bounding box center [183, 457] width 151 height 186
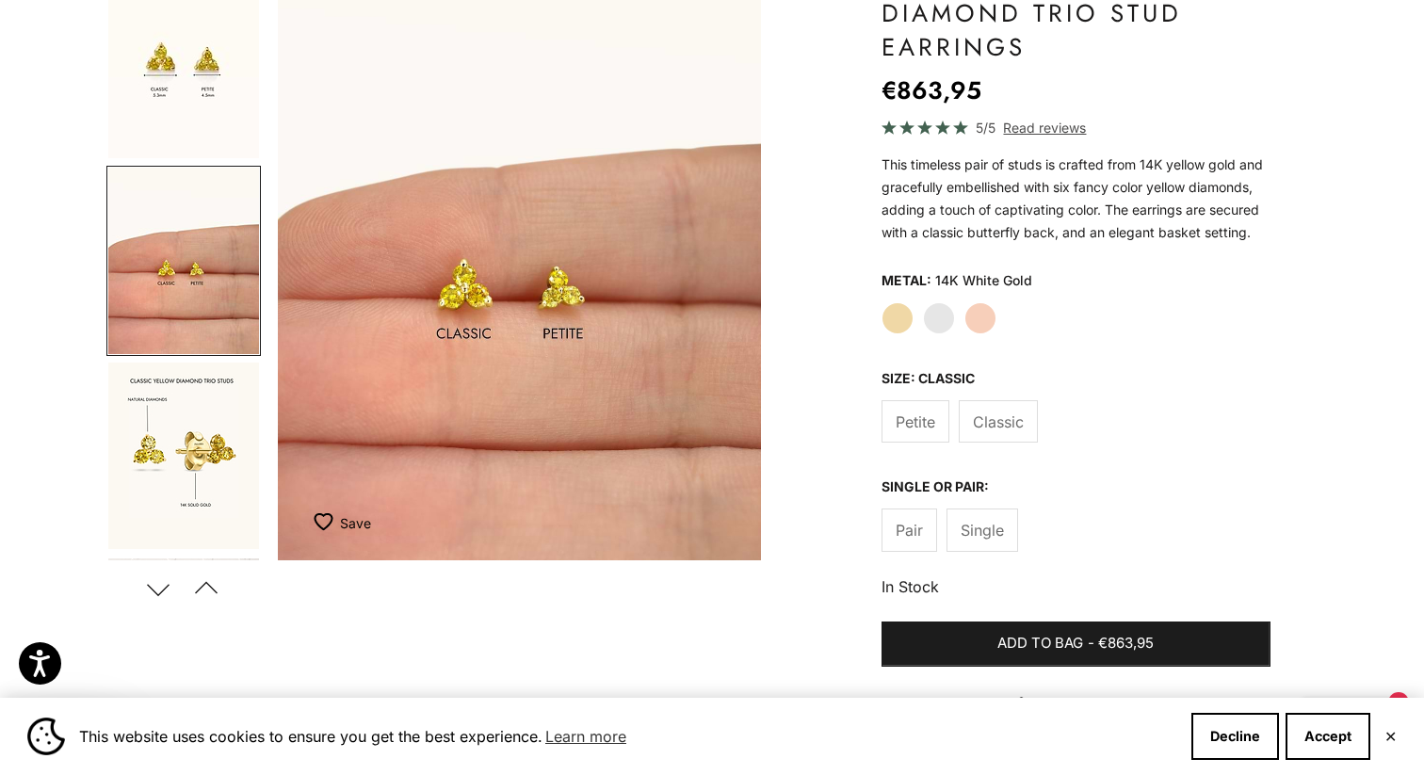
scroll to position [0, 2028]
click at [208, 443] on img "Go to item 9" at bounding box center [183, 456] width 151 height 186
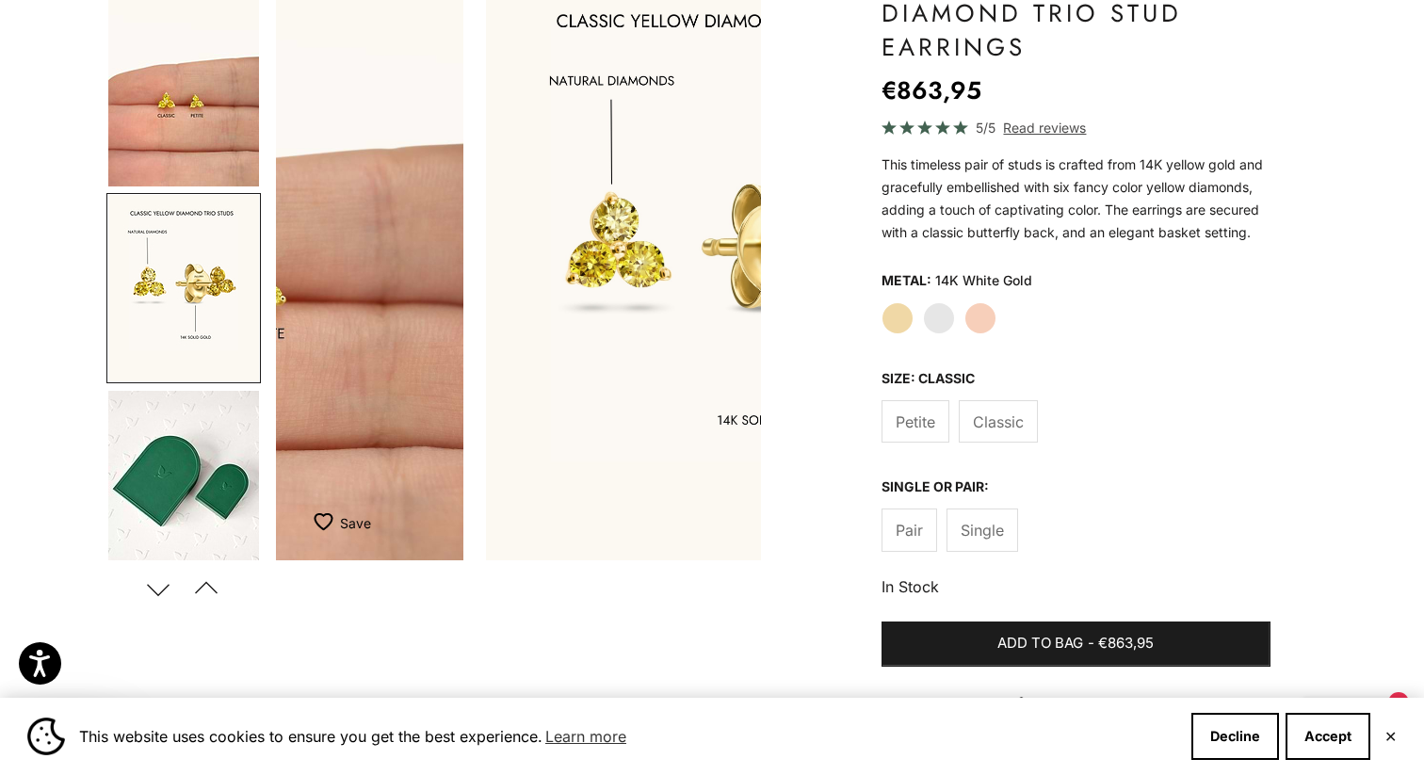
scroll to position [0, 0]
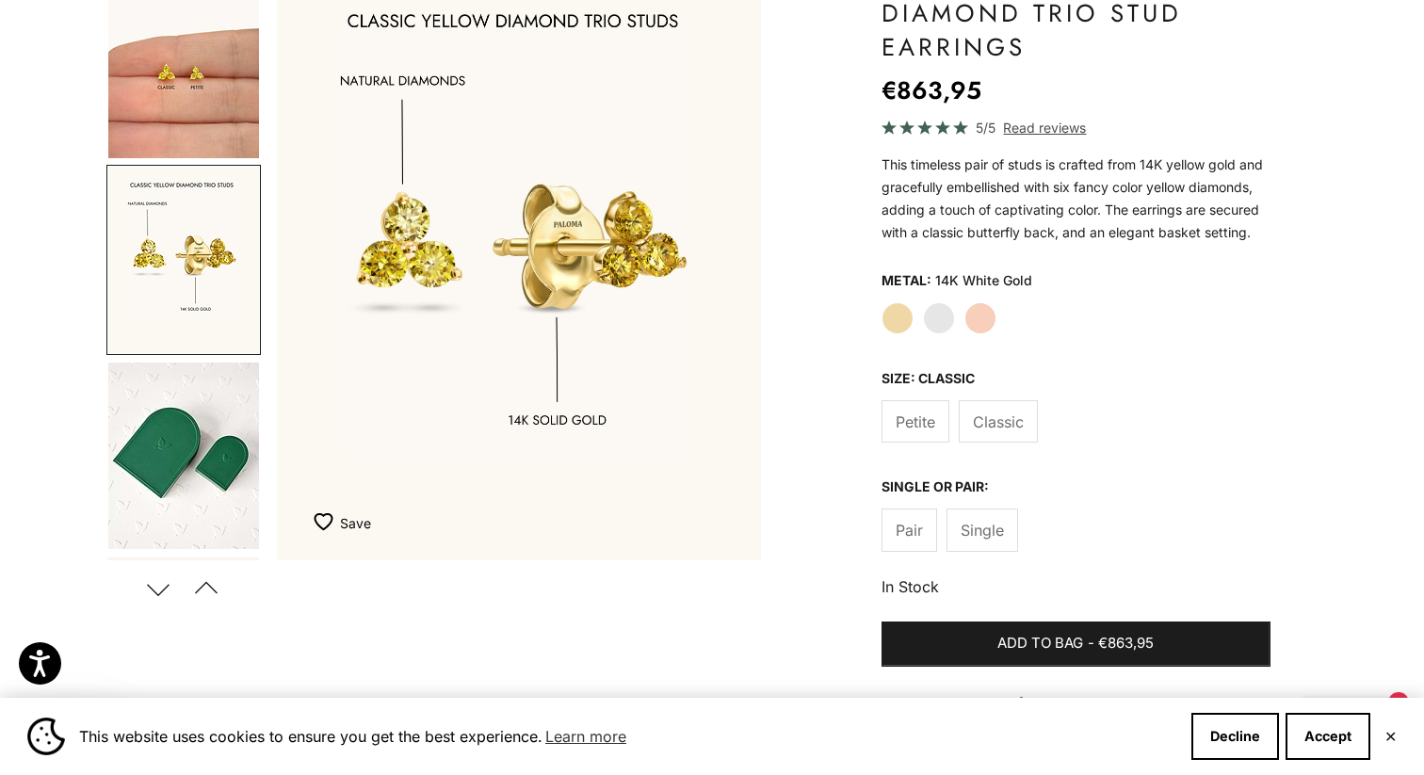
click at [208, 457] on img "Go to item 10" at bounding box center [183, 456] width 151 height 186
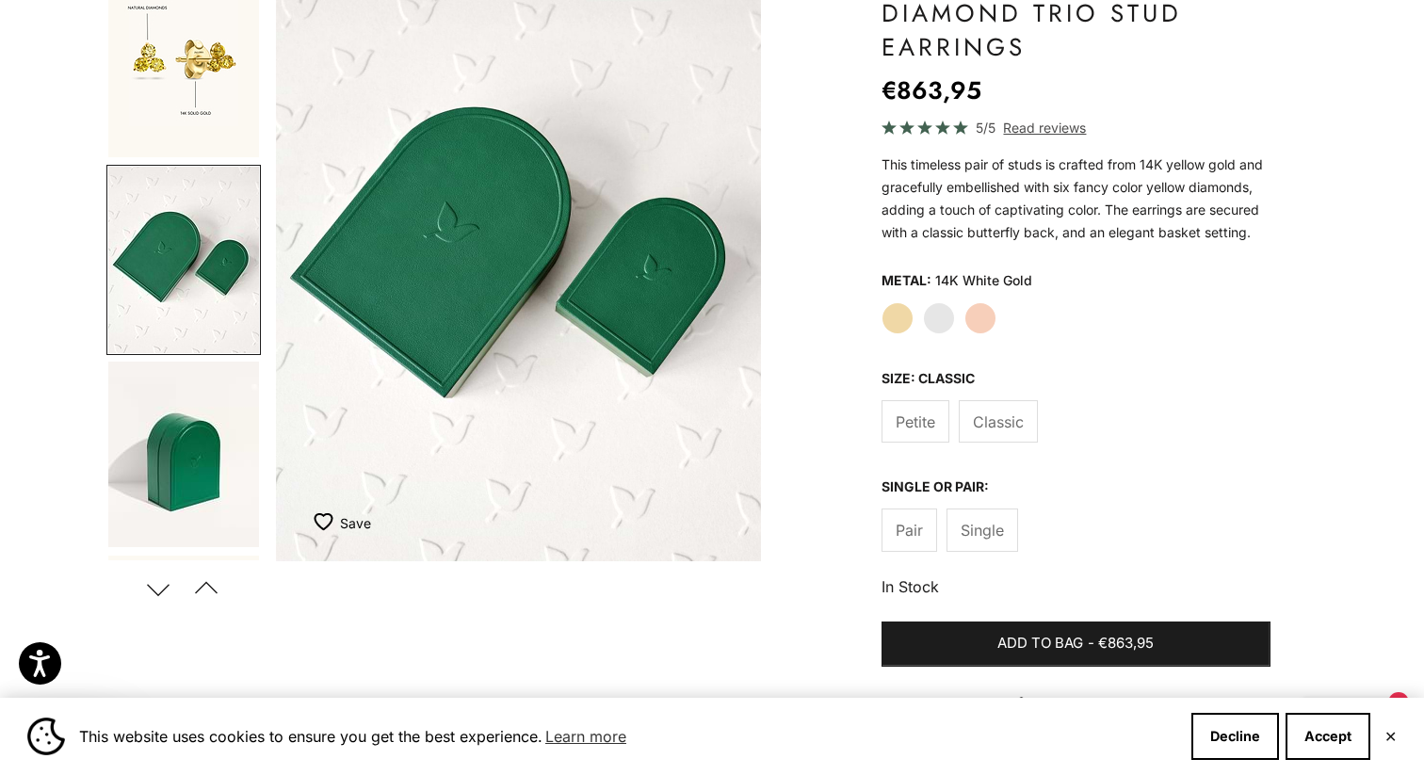
click at [208, 457] on img "Go to item 11" at bounding box center [183, 455] width 151 height 186
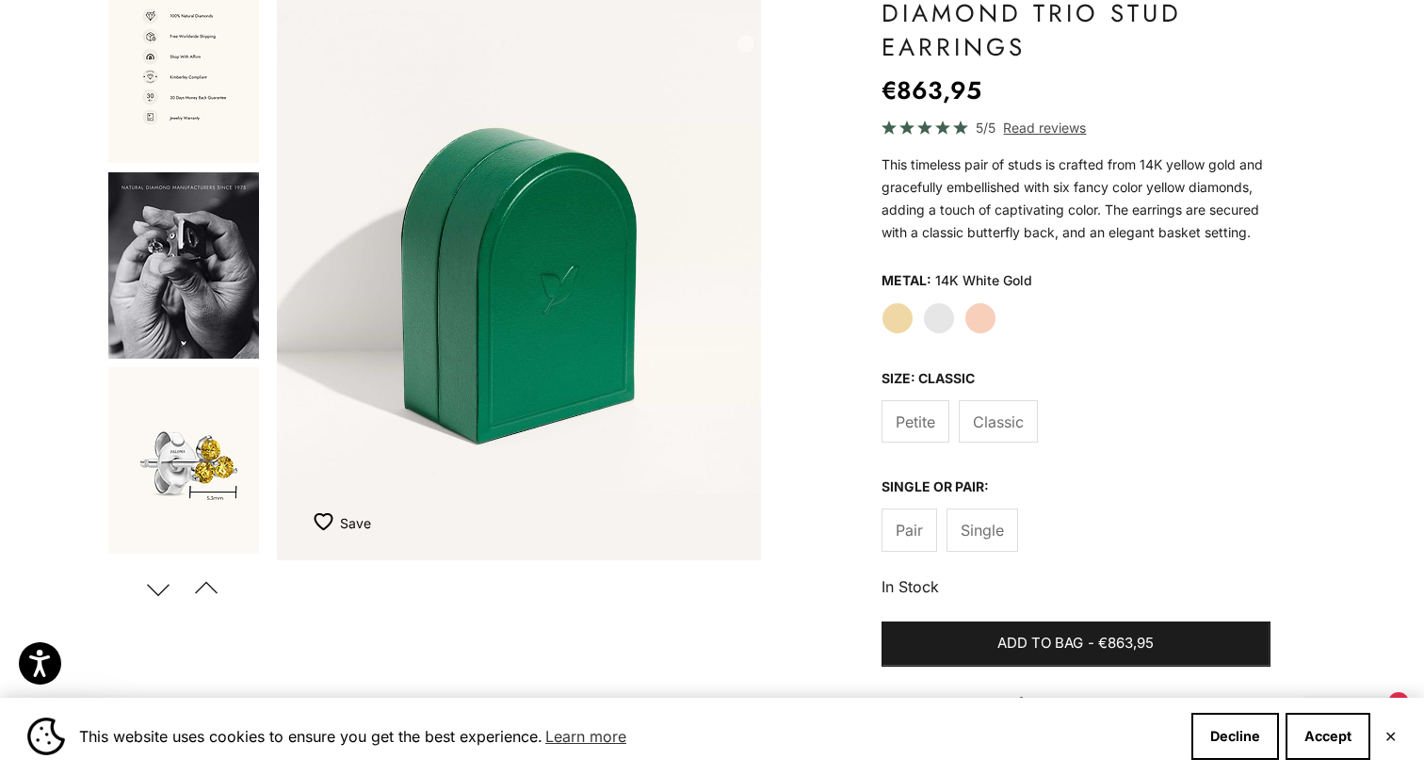
click at [181, 271] on img "Go to item 13" at bounding box center [183, 265] width 151 height 186
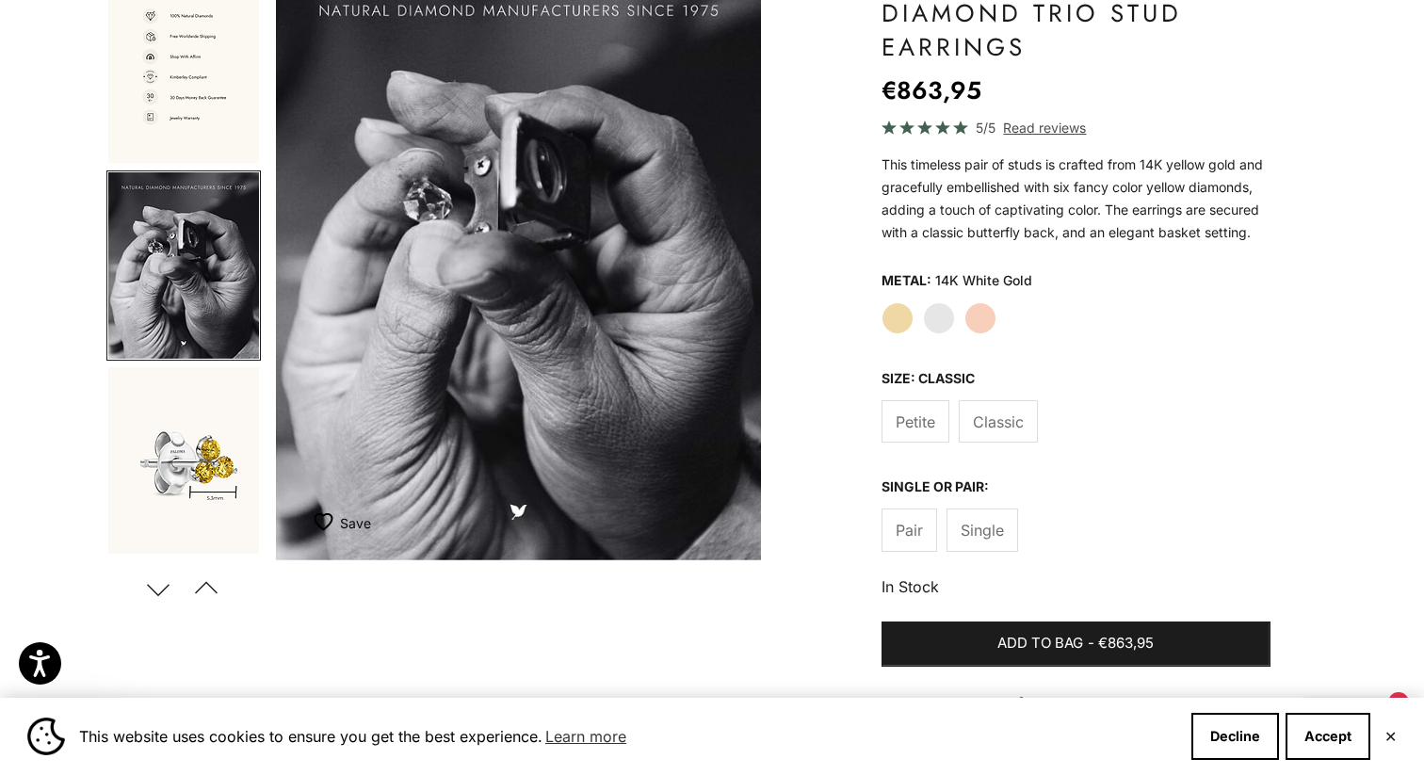
click at [171, 432] on img "Go to item 15" at bounding box center [183, 460] width 151 height 186
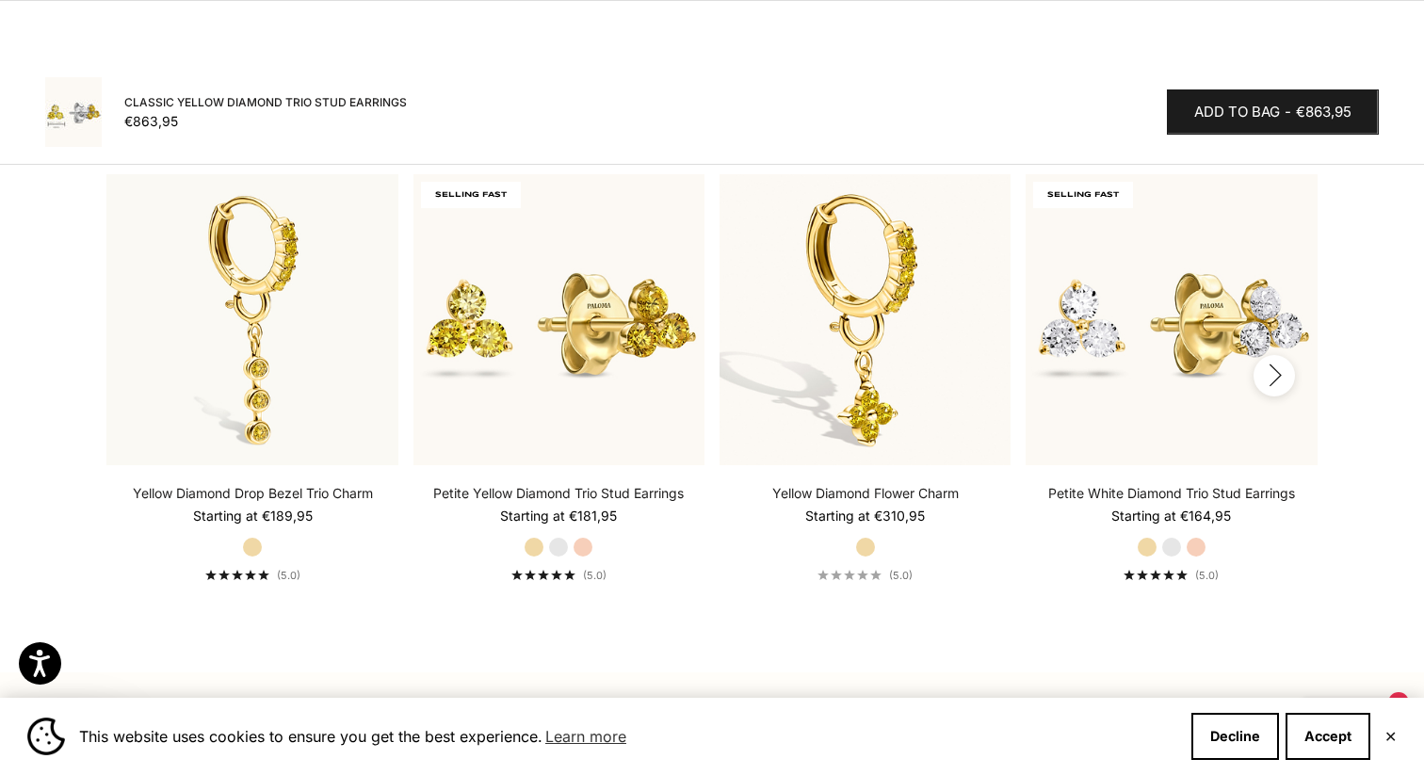
click at [1274, 374] on icon "button" at bounding box center [1274, 376] width 21 height 24
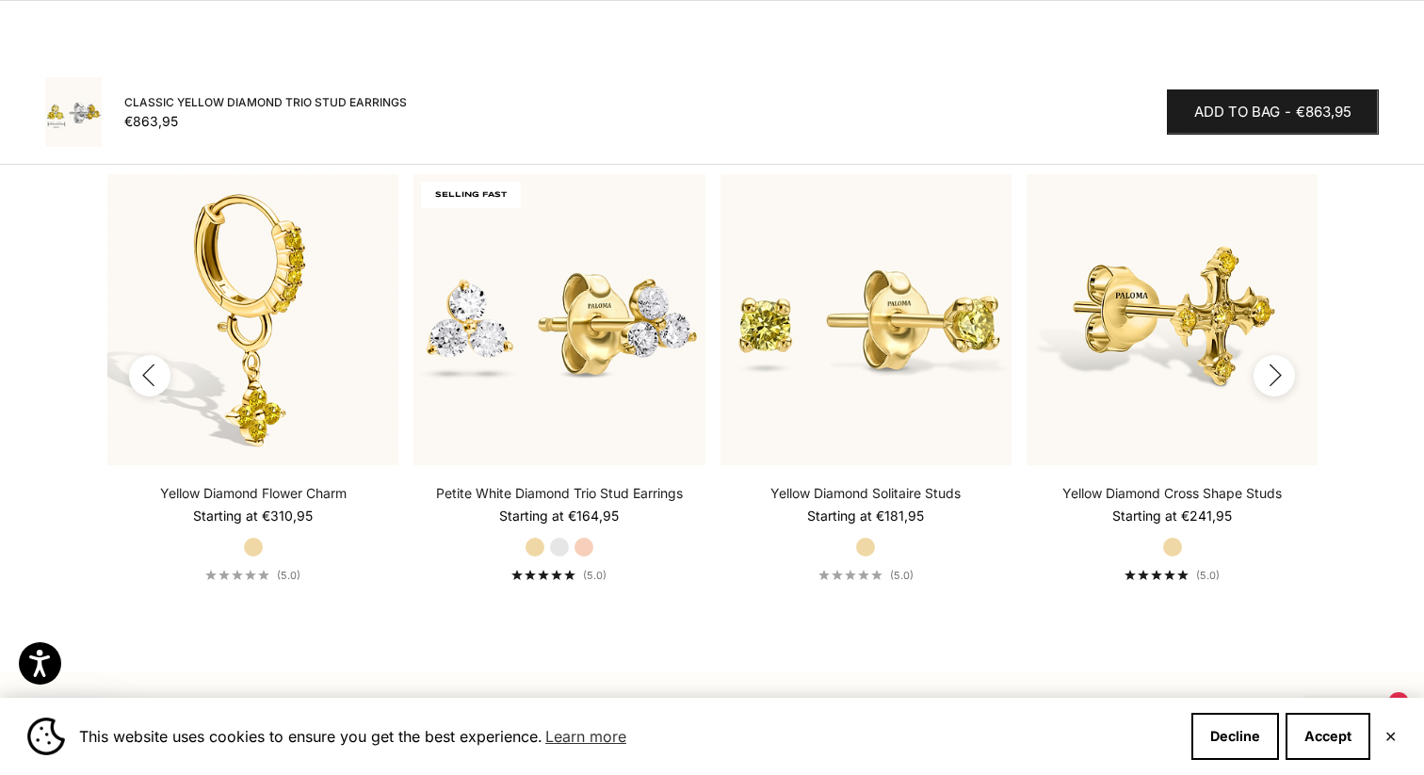
click at [1274, 374] on icon "button" at bounding box center [1274, 376] width 21 height 24
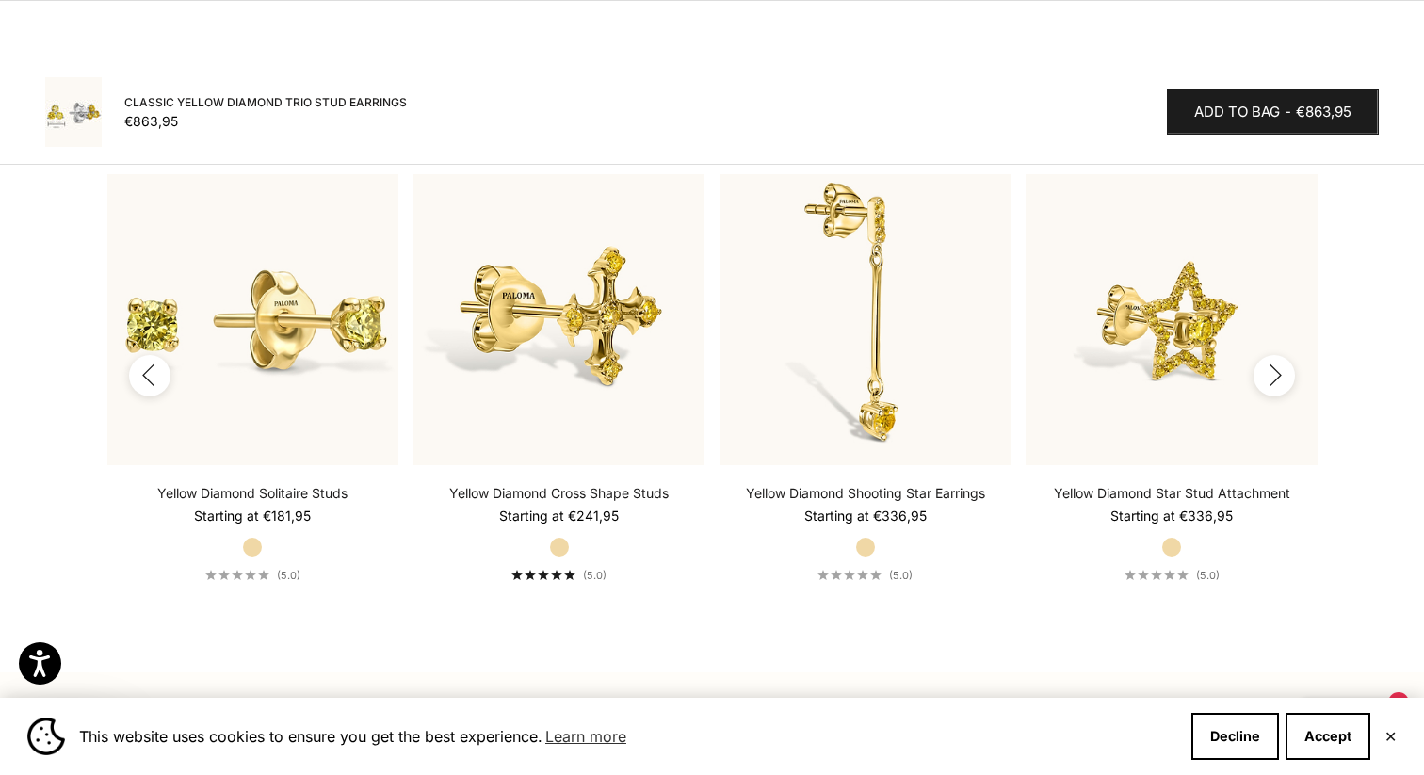
click at [1274, 374] on icon "button" at bounding box center [1274, 376] width 21 height 24
